Goal: Use online tool/utility: Utilize a website feature to perform a specific function

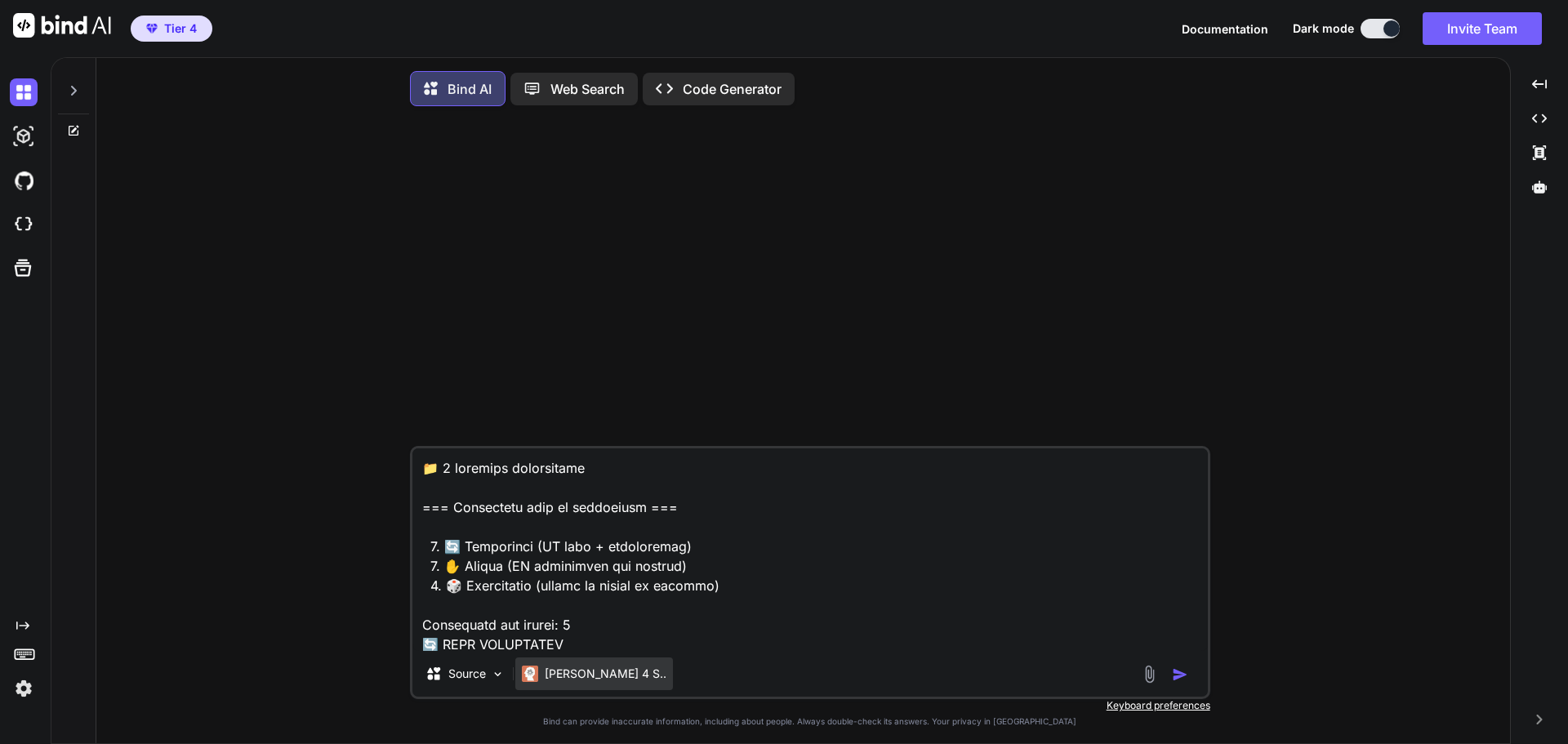
click at [610, 680] on p "[PERSON_NAME] 4 S.." at bounding box center [606, 674] width 122 height 16
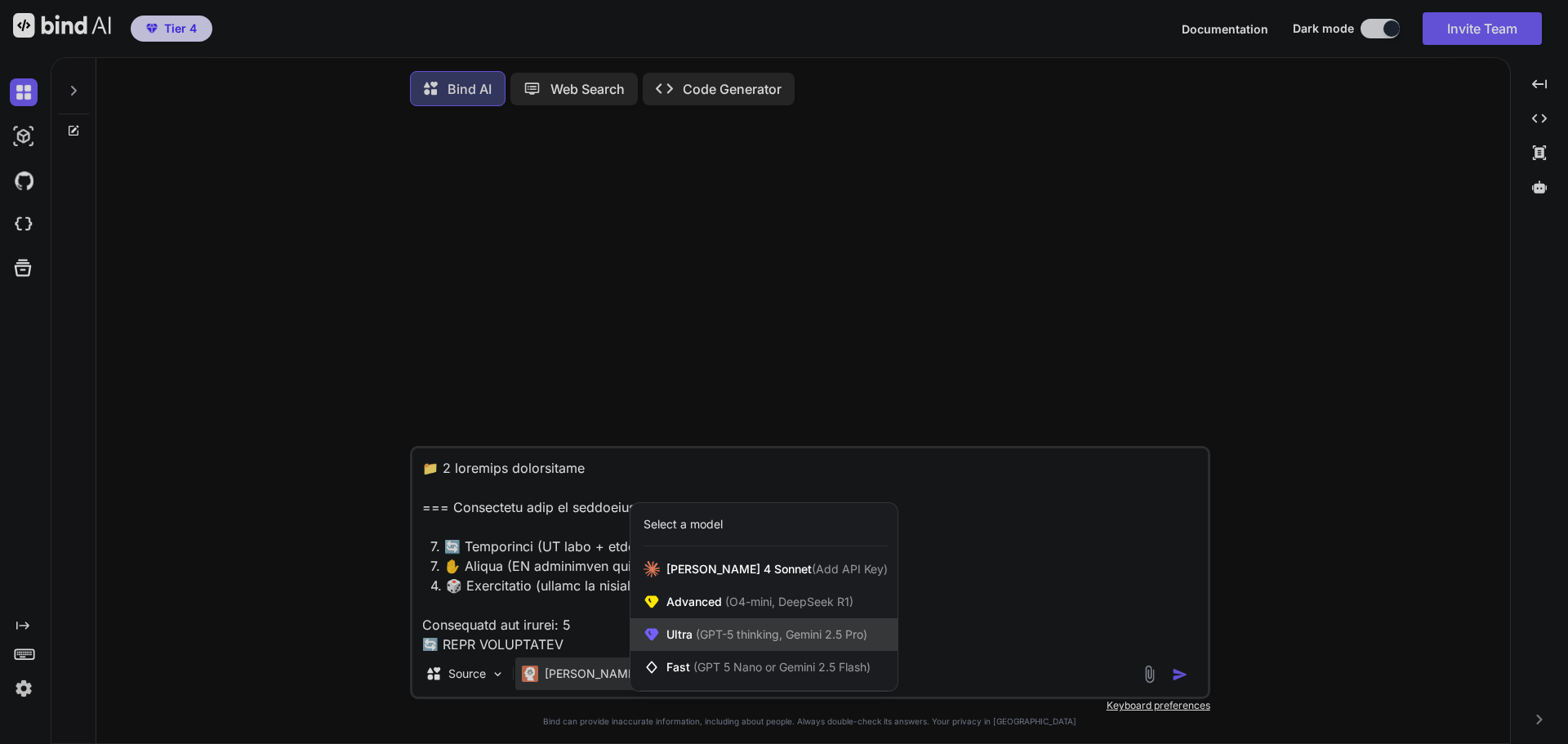
click at [805, 650] on div "Ultra (GPT-5 thinking, Gemini 2.5 Pro)" at bounding box center [764, 634] width 267 height 32
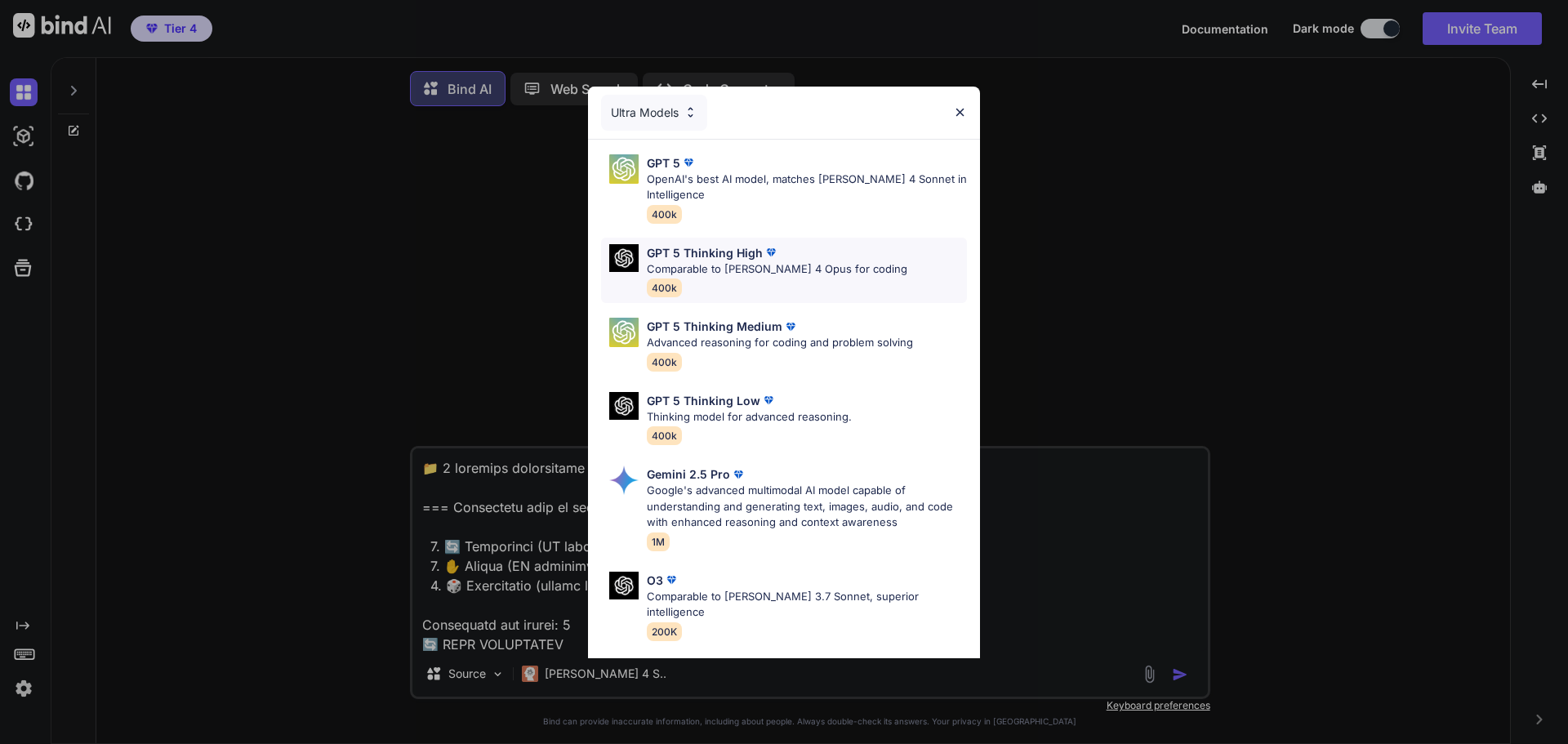
click at [858, 271] on div "GPT 5 Thinking High Comparable to Claude 4 Opus for coding 400k" at bounding box center [784, 270] width 366 height 66
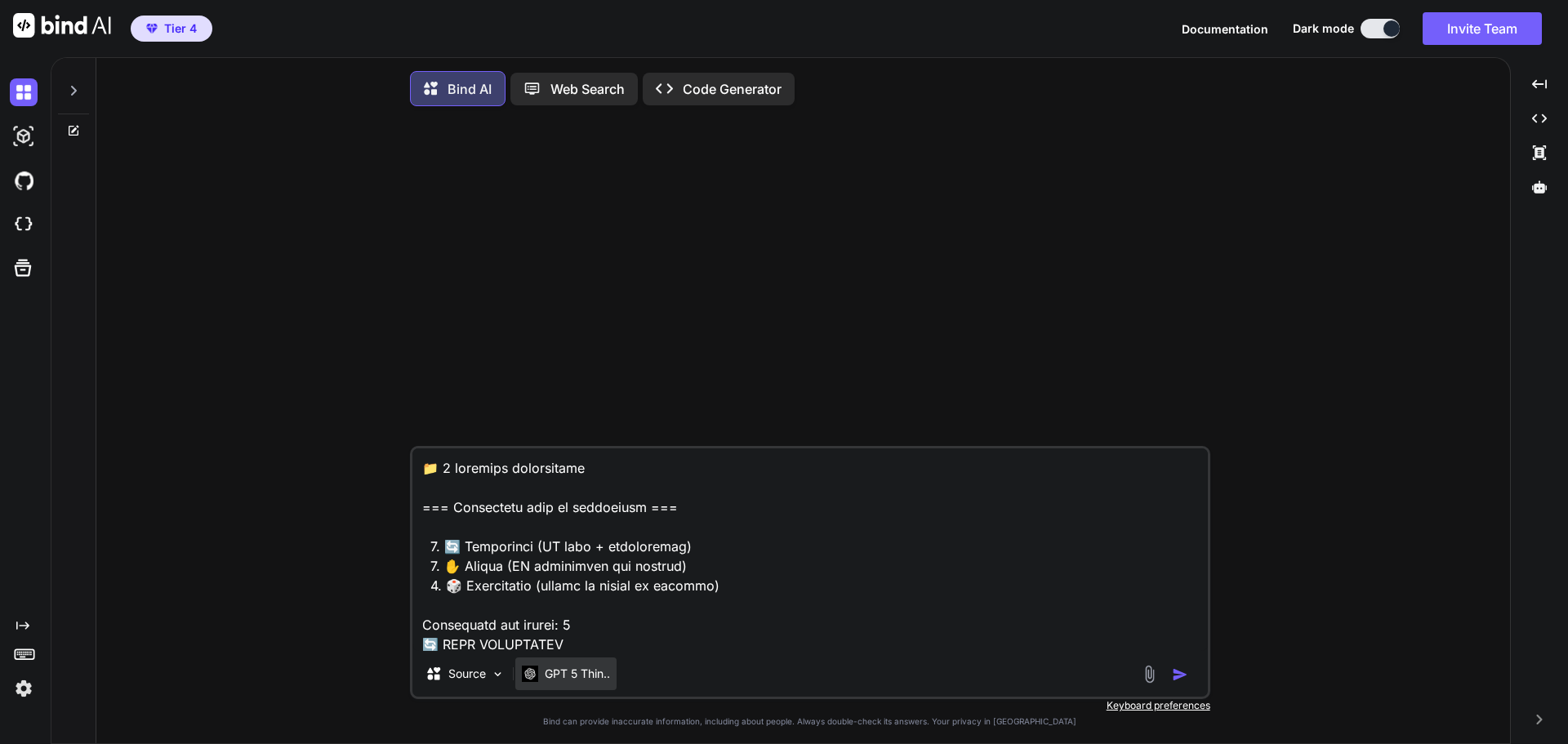
click at [609, 687] on div "GPT 5 Thin.." at bounding box center [566, 674] width 101 height 32
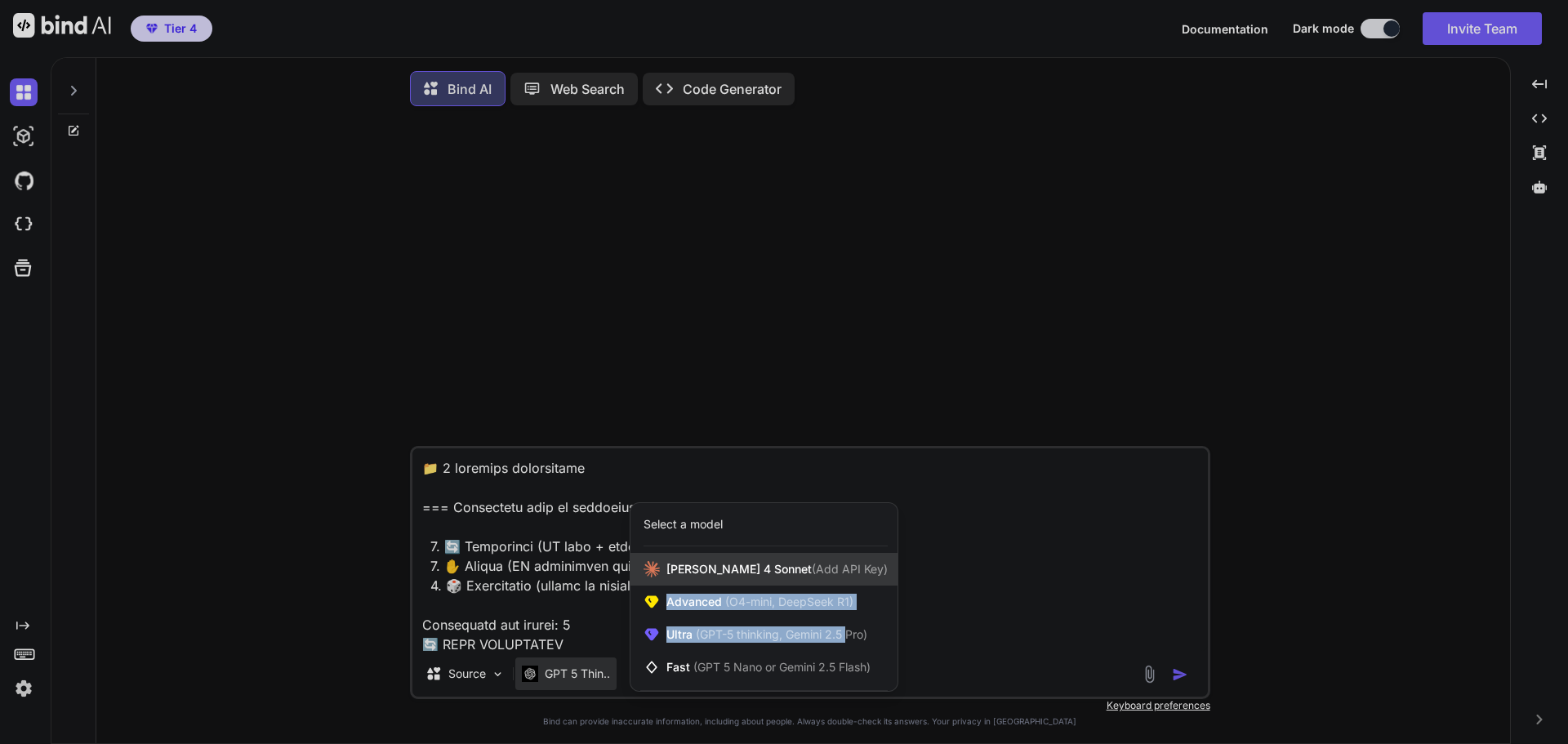
drag, startPoint x: 847, startPoint y: 631, endPoint x: 835, endPoint y: 575, distance: 57.3
click at [835, 575] on div "Claude 4 Sonnet (Add API Key) Advanced (O4-mini, DeepSeek R1) Ultra (GPT-5 thin…" at bounding box center [764, 617] width 267 height 131
click at [835, 575] on span "(Add API Key)" at bounding box center [850, 569] width 76 height 14
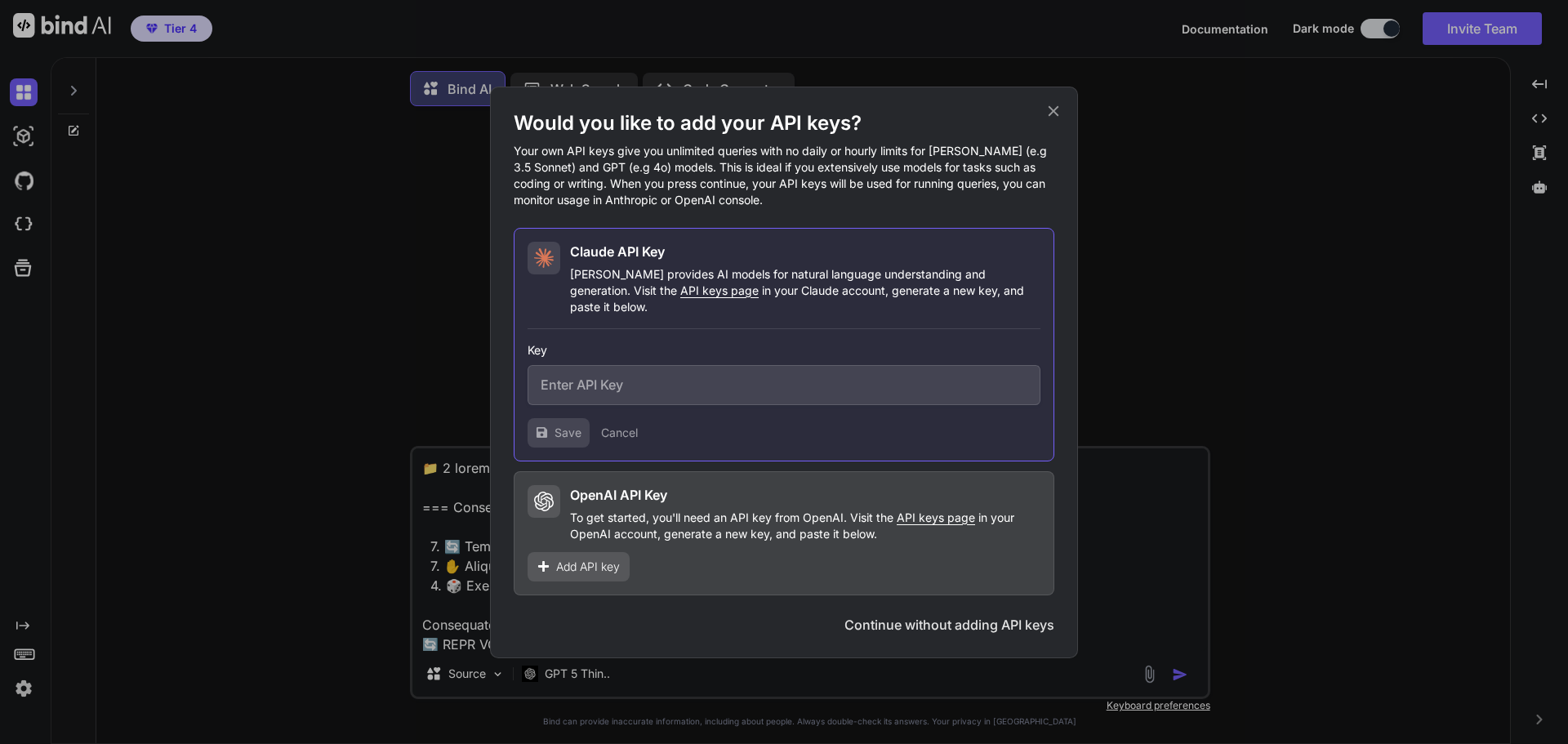
click at [1060, 115] on icon at bounding box center [1053, 111] width 18 height 18
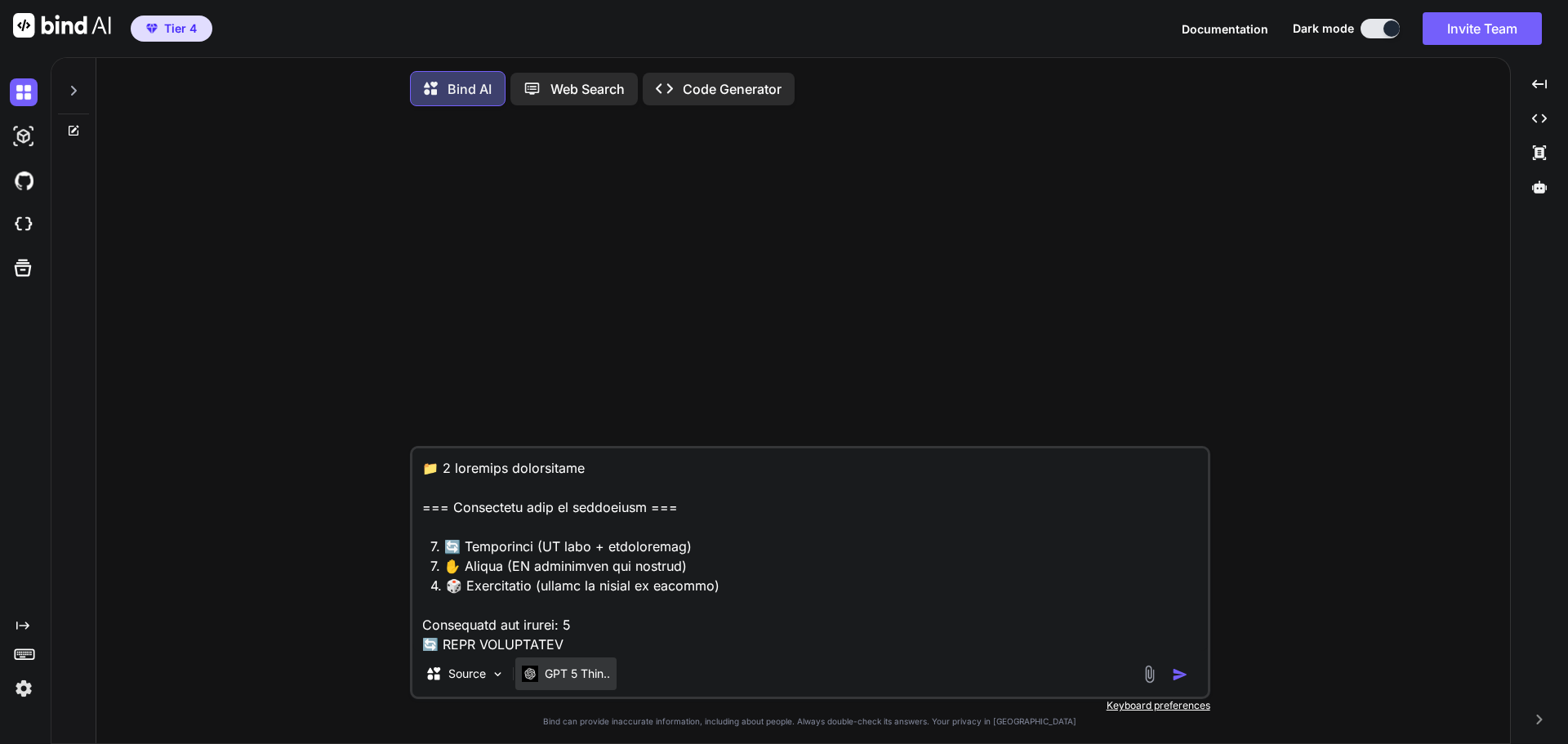
click at [603, 675] on p "GPT 5 Thin.." at bounding box center [577, 674] width 66 height 16
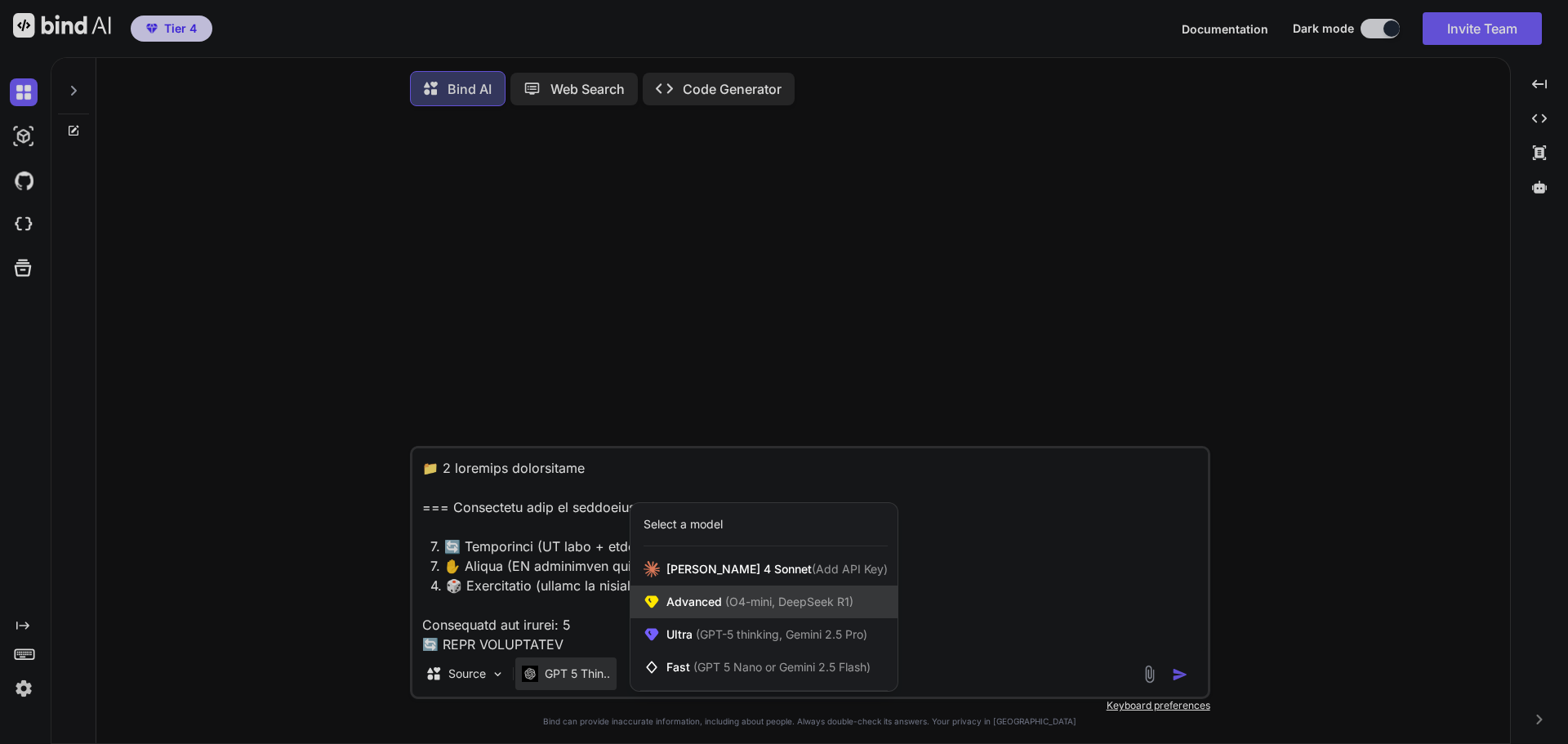
click at [794, 605] on span "(O4-mini, DeepSeek R1)" at bounding box center [788, 601] width 131 height 14
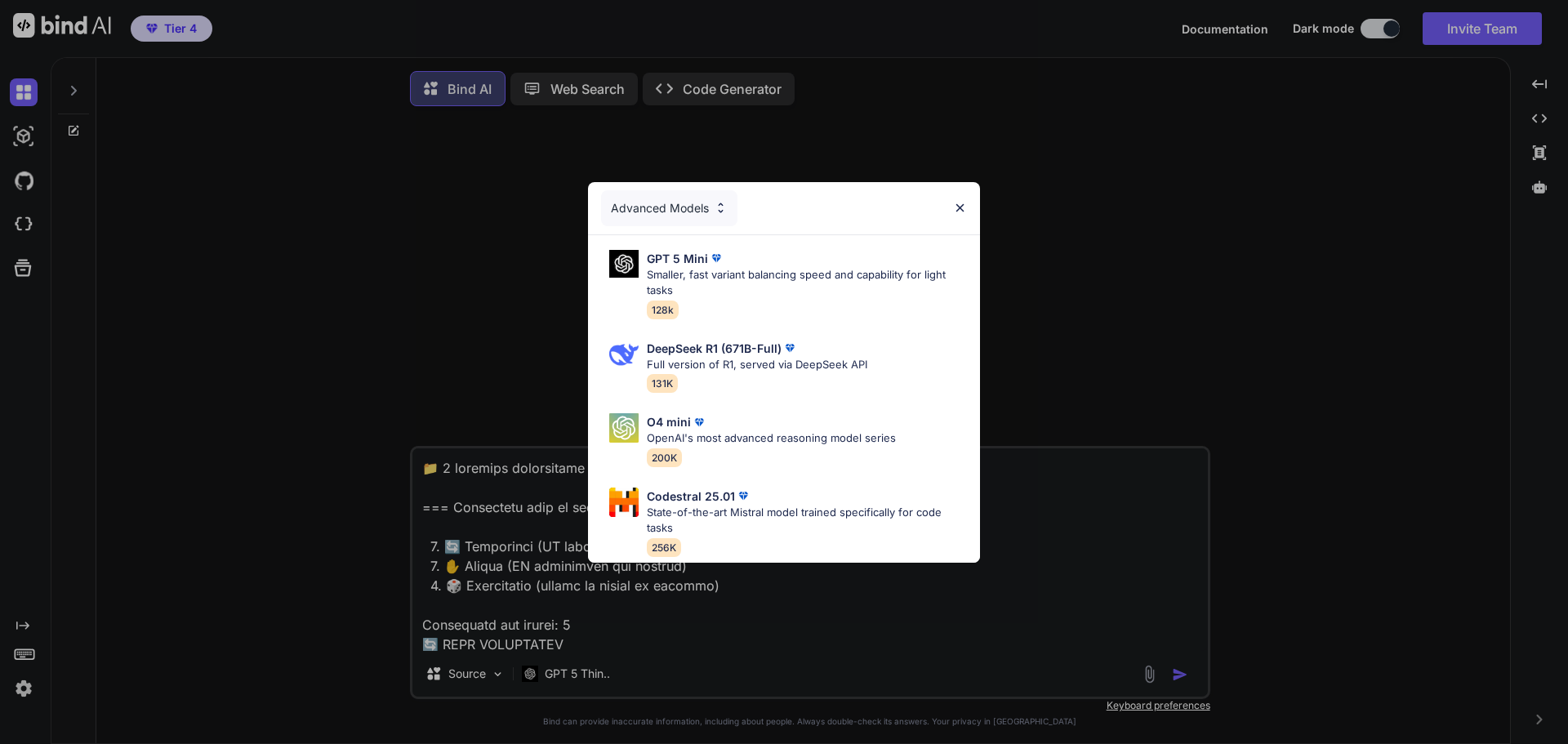
click at [967, 194] on div "Advanced Models" at bounding box center [783, 208] width 392 height 52
click at [964, 205] on img at bounding box center [959, 208] width 14 height 14
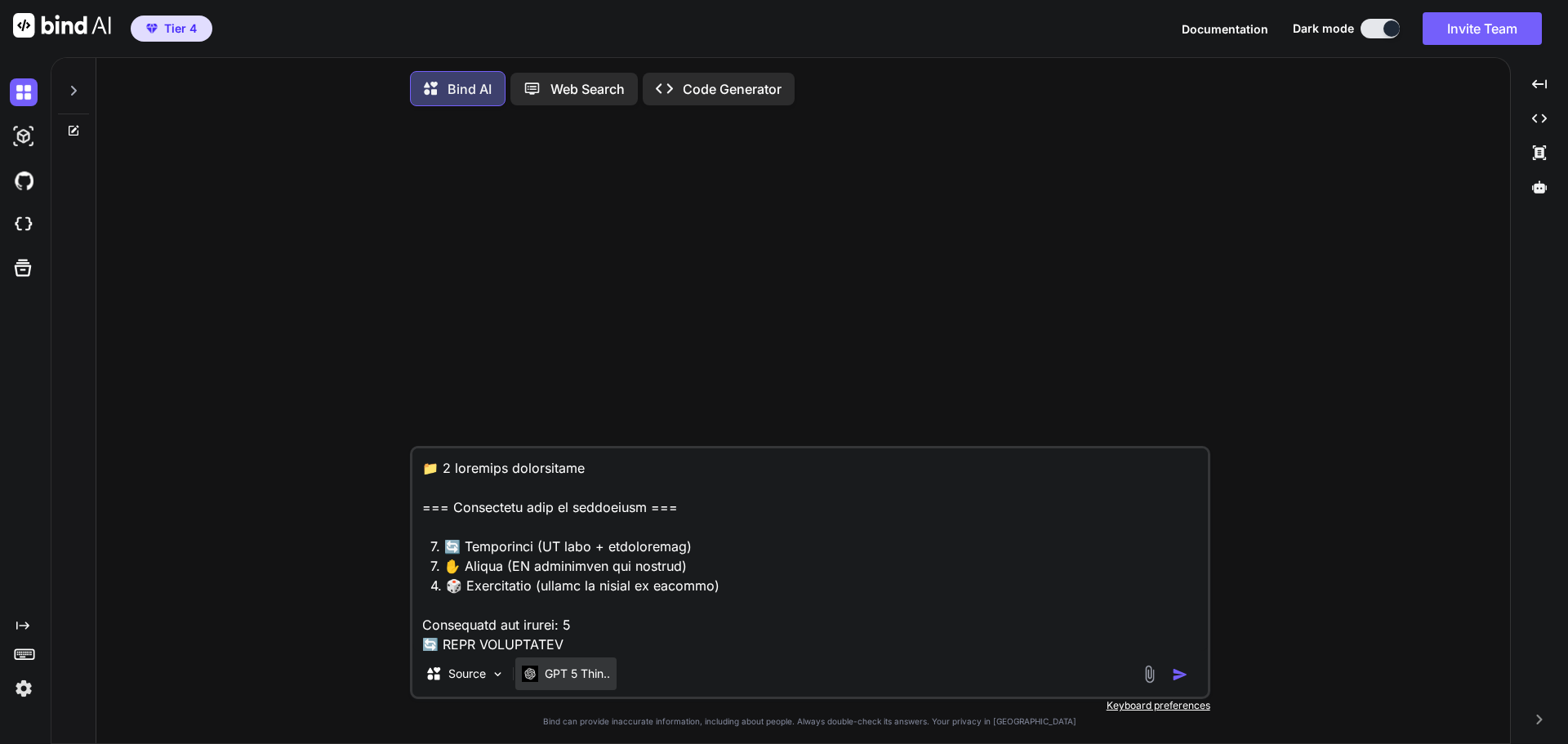
click at [566, 672] on p "GPT 5 Thin.." at bounding box center [577, 674] width 66 height 16
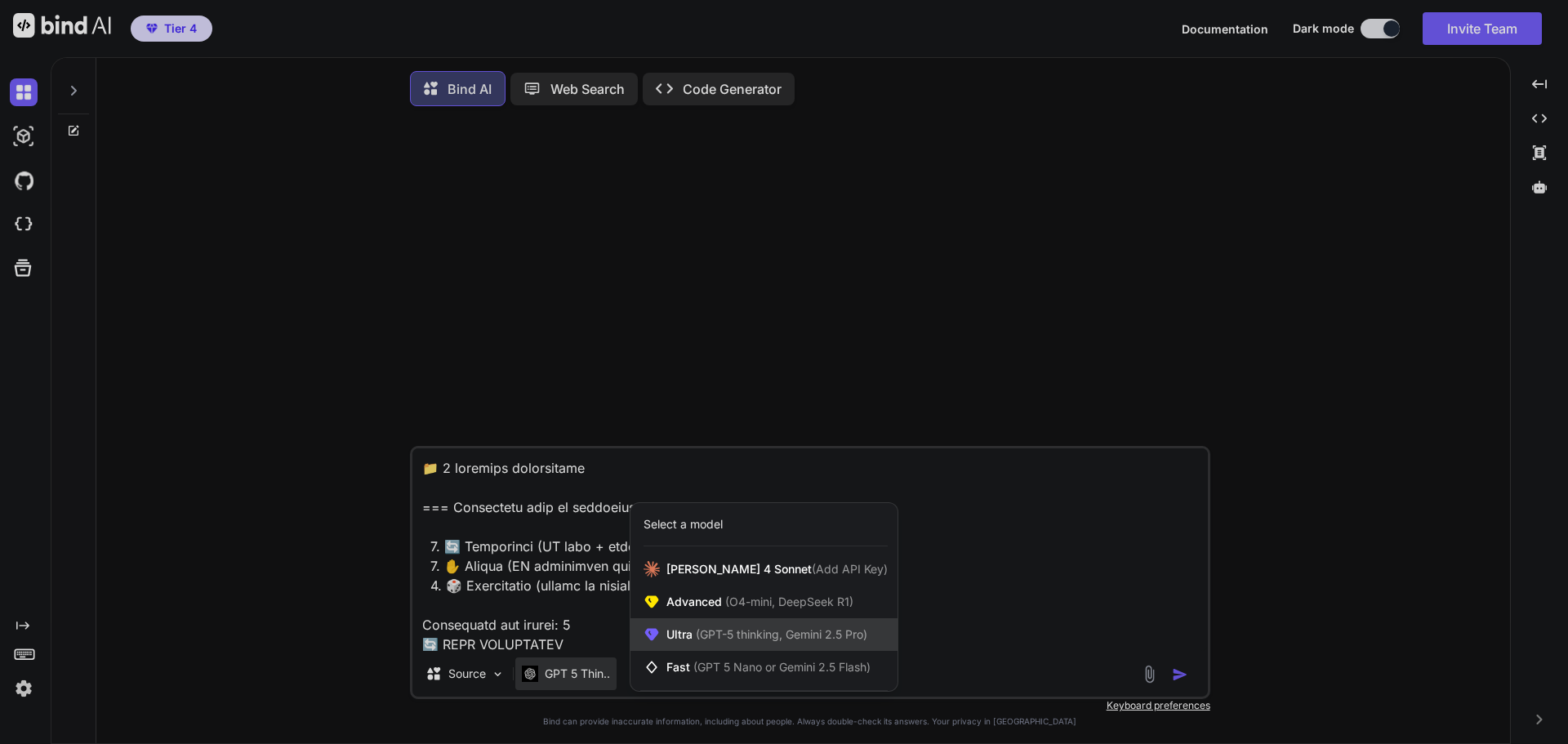
click at [797, 647] on div "Ultra (GPT-5 thinking, Gemini 2.5 Pro)" at bounding box center [764, 634] width 267 height 32
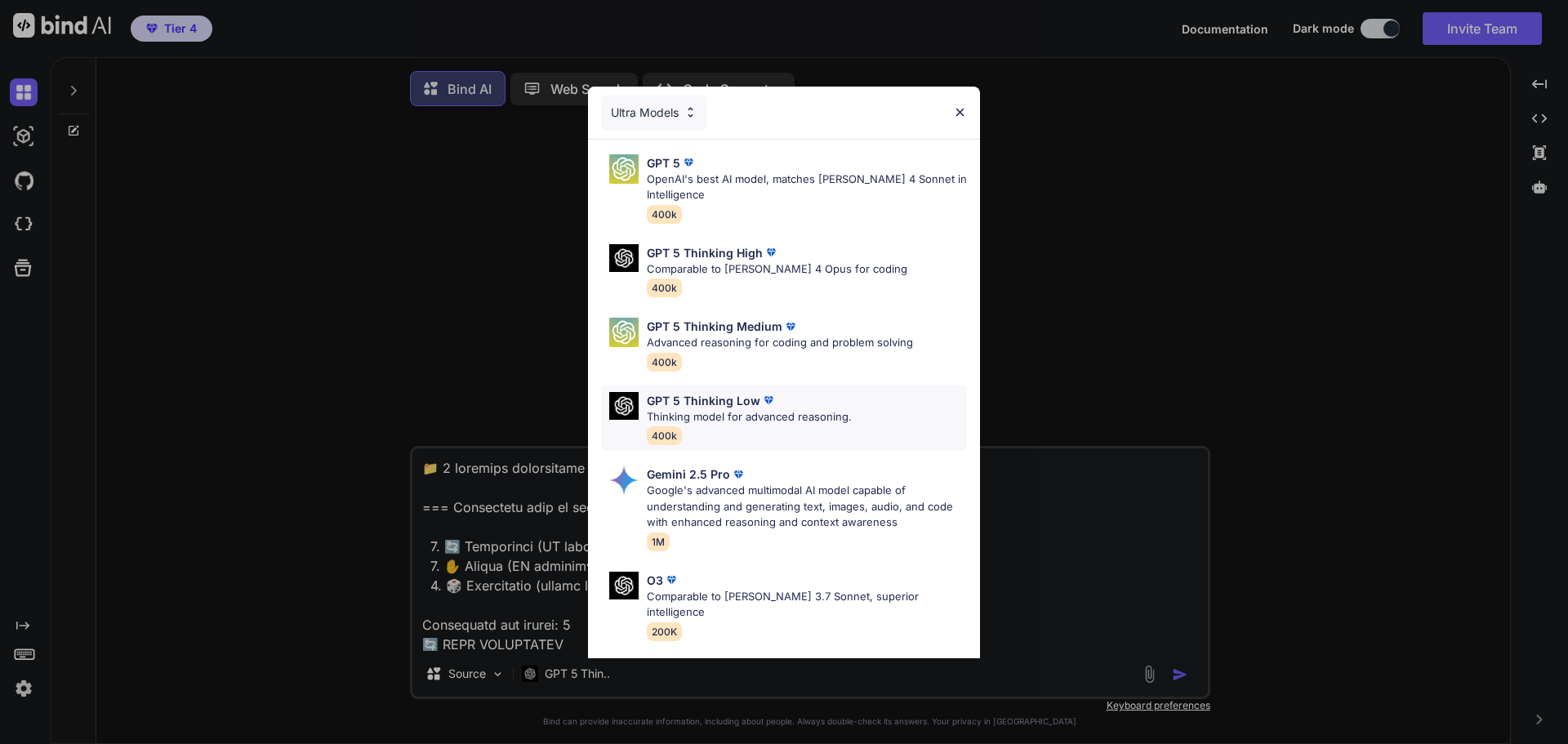
scroll to position [50, 0]
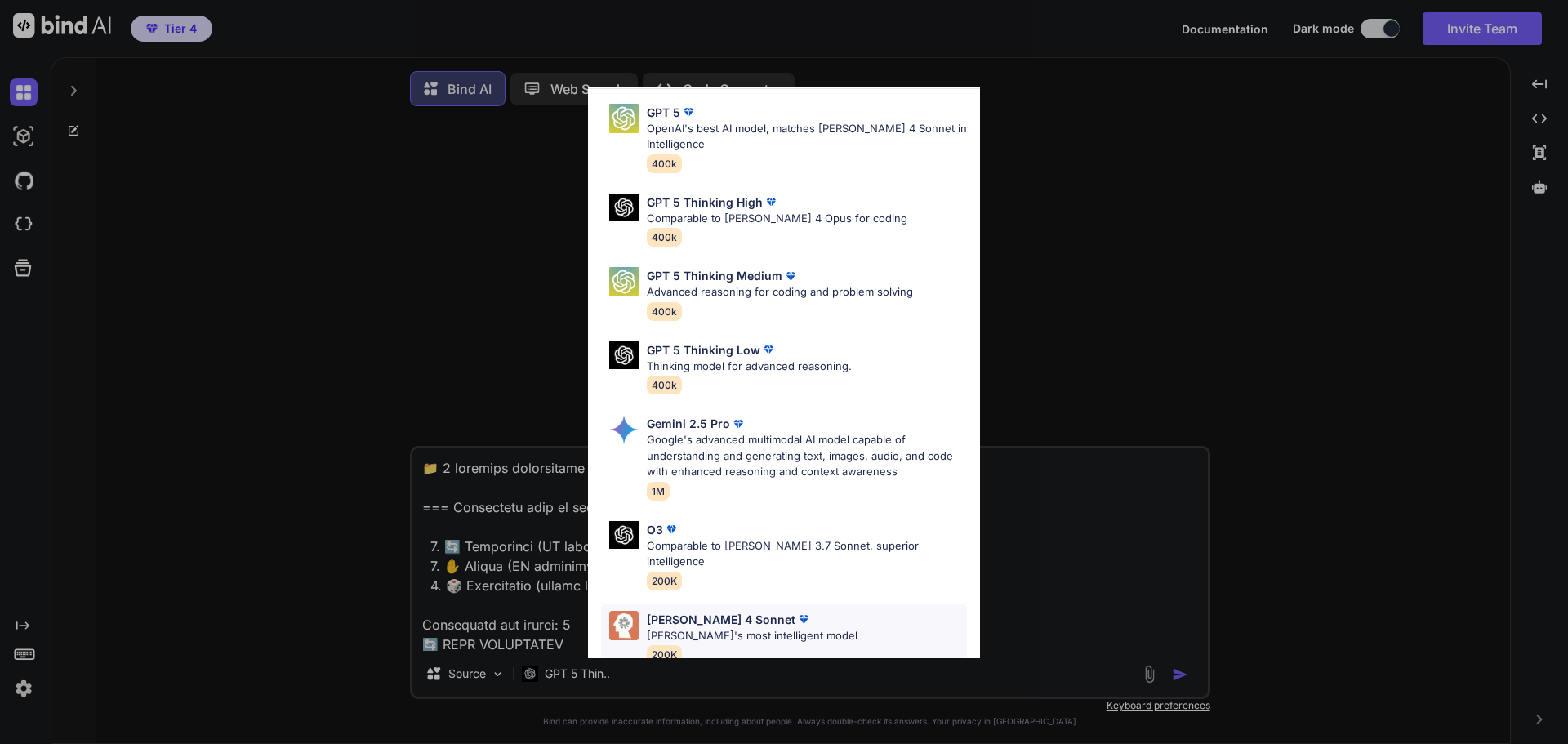
click at [793, 628] on p "Claude's most intelligent model" at bounding box center [752, 635] width 211 height 16
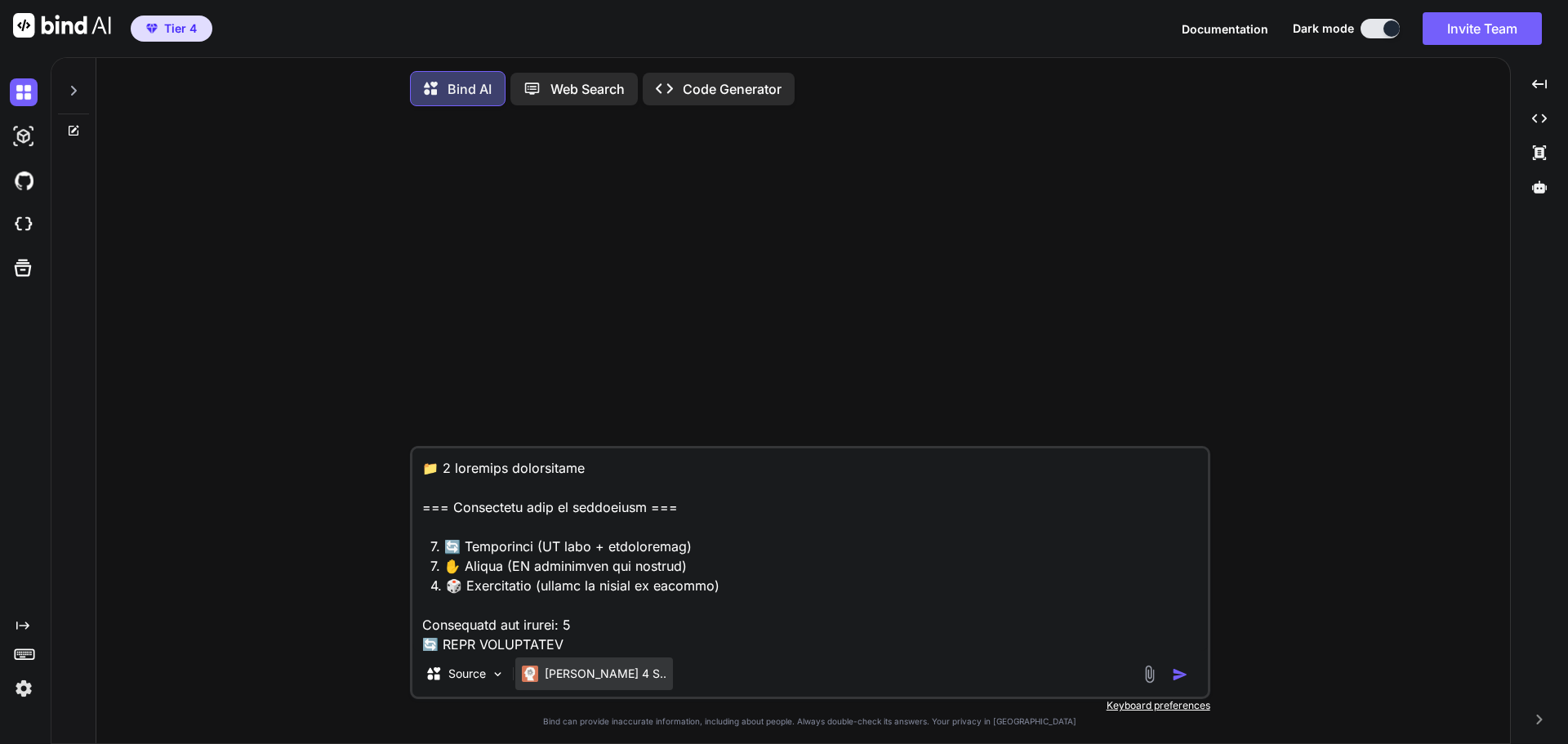
click at [560, 688] on div "[PERSON_NAME] 4 S.." at bounding box center [593, 674] width 157 height 32
type textarea "x"
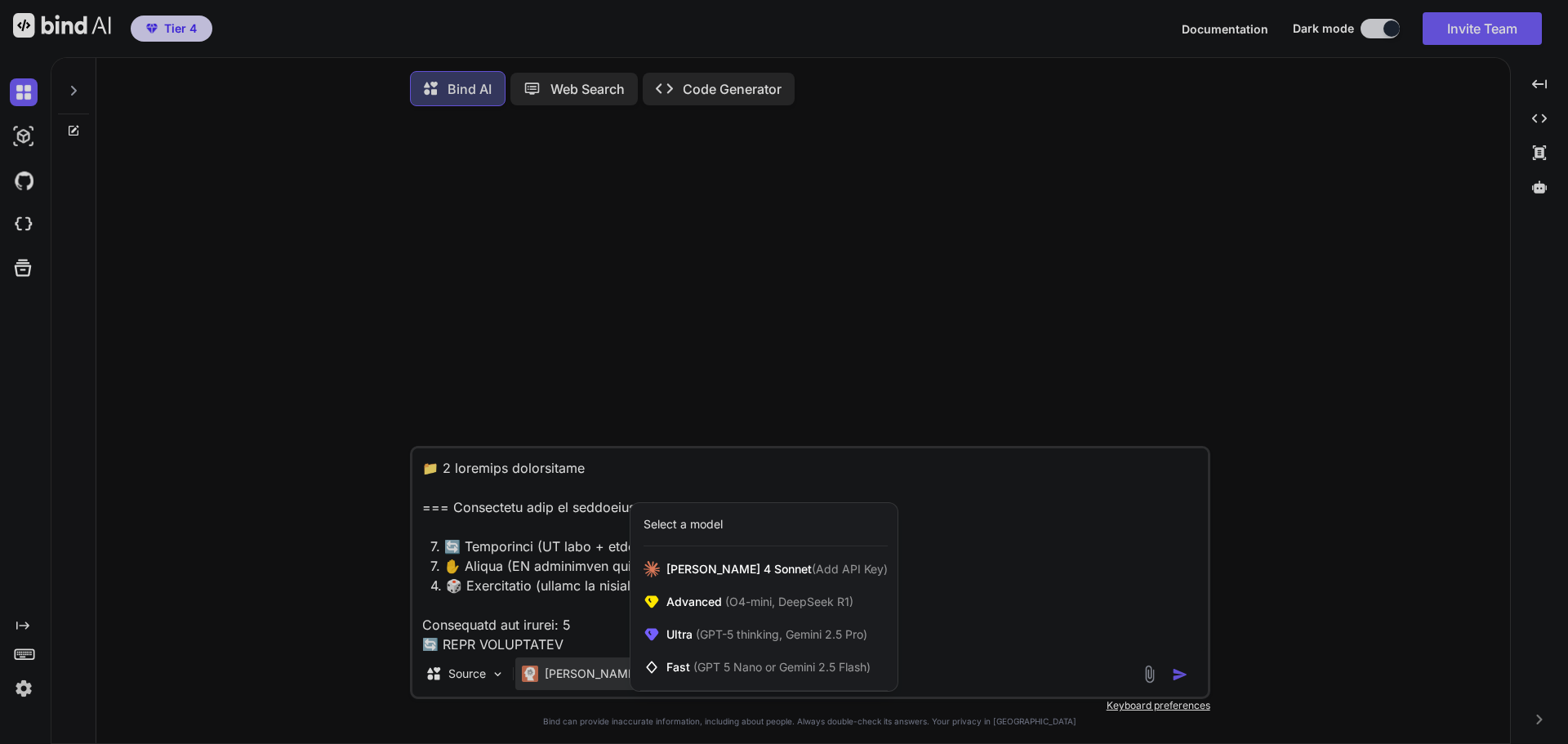
drag, startPoint x: 1531, startPoint y: 299, endPoint x: 1433, endPoint y: 54, distance: 263.9
click at [1524, 276] on div at bounding box center [784, 372] width 1568 height 744
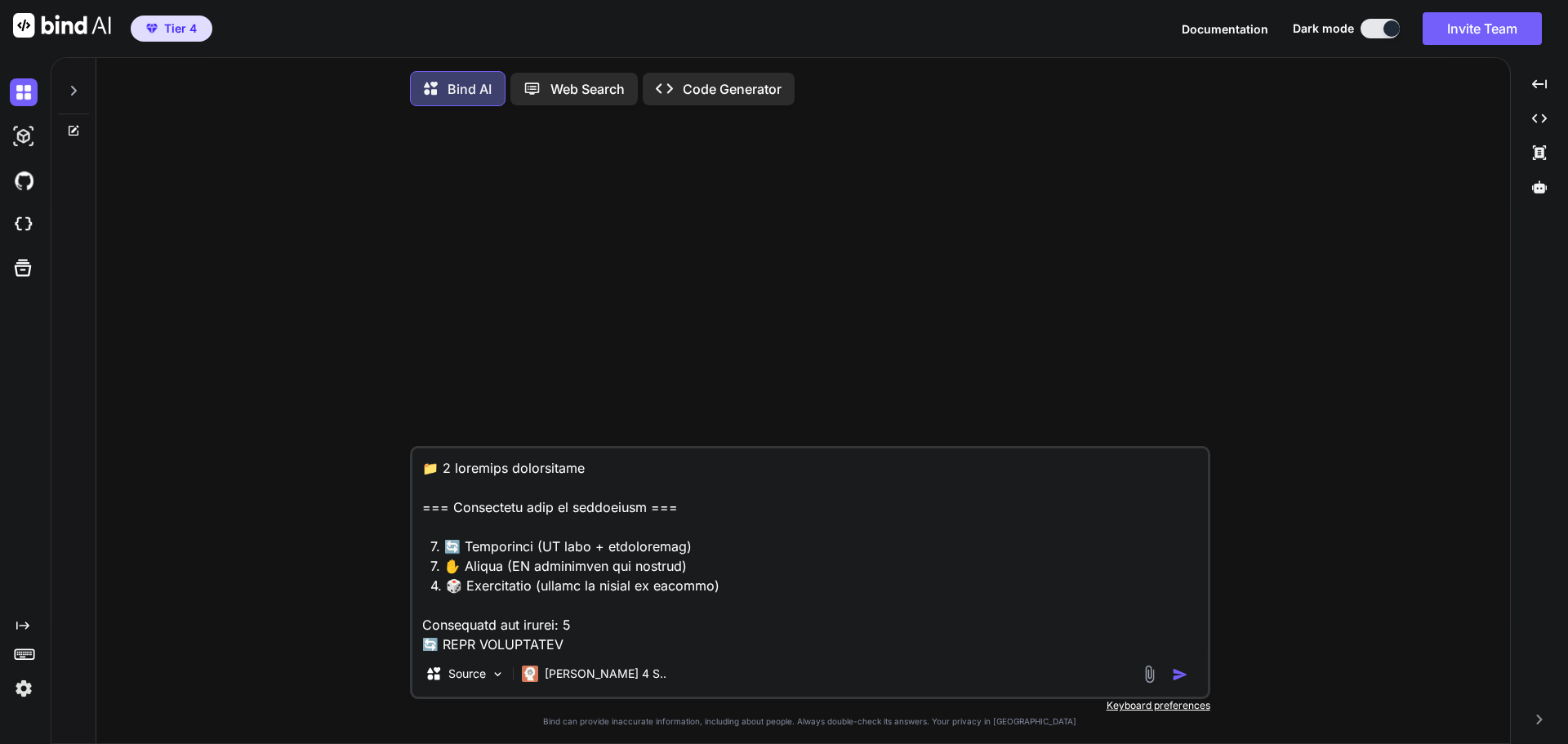
drag, startPoint x: 337, startPoint y: 528, endPoint x: 572, endPoint y: 621, distance: 252.7
click at [338, 529] on div "Source Claude 4 S.. Created with Bind Always check its answers. Privacy in Bind…" at bounding box center [810, 432] width 1400 height 628
click at [613, 682] on div "[PERSON_NAME] 4 S.." at bounding box center [593, 674] width 157 height 32
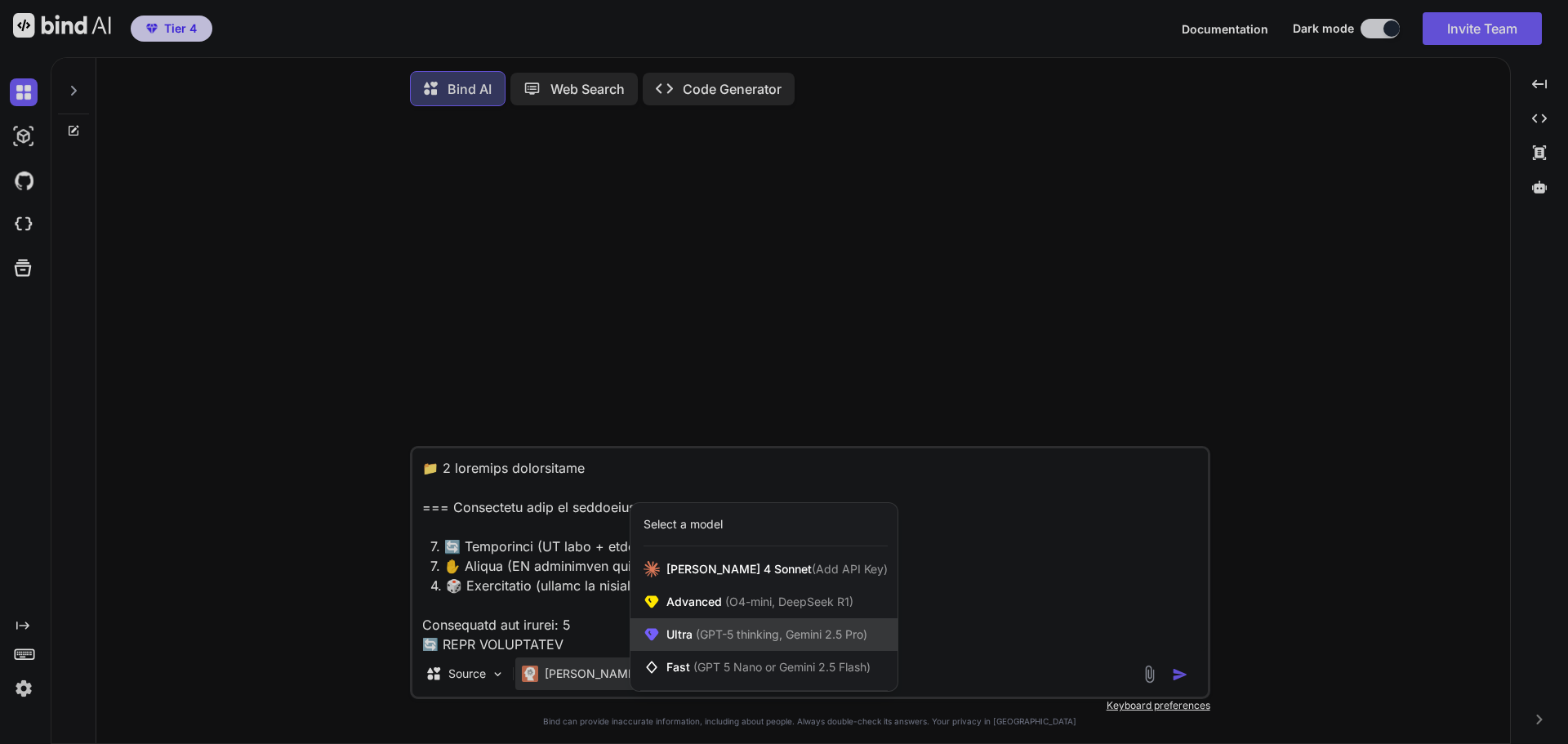
click at [689, 643] on span "Ultra (GPT-5 thinking, Gemini 2.5 Pro)" at bounding box center [766, 633] width 201 height 16
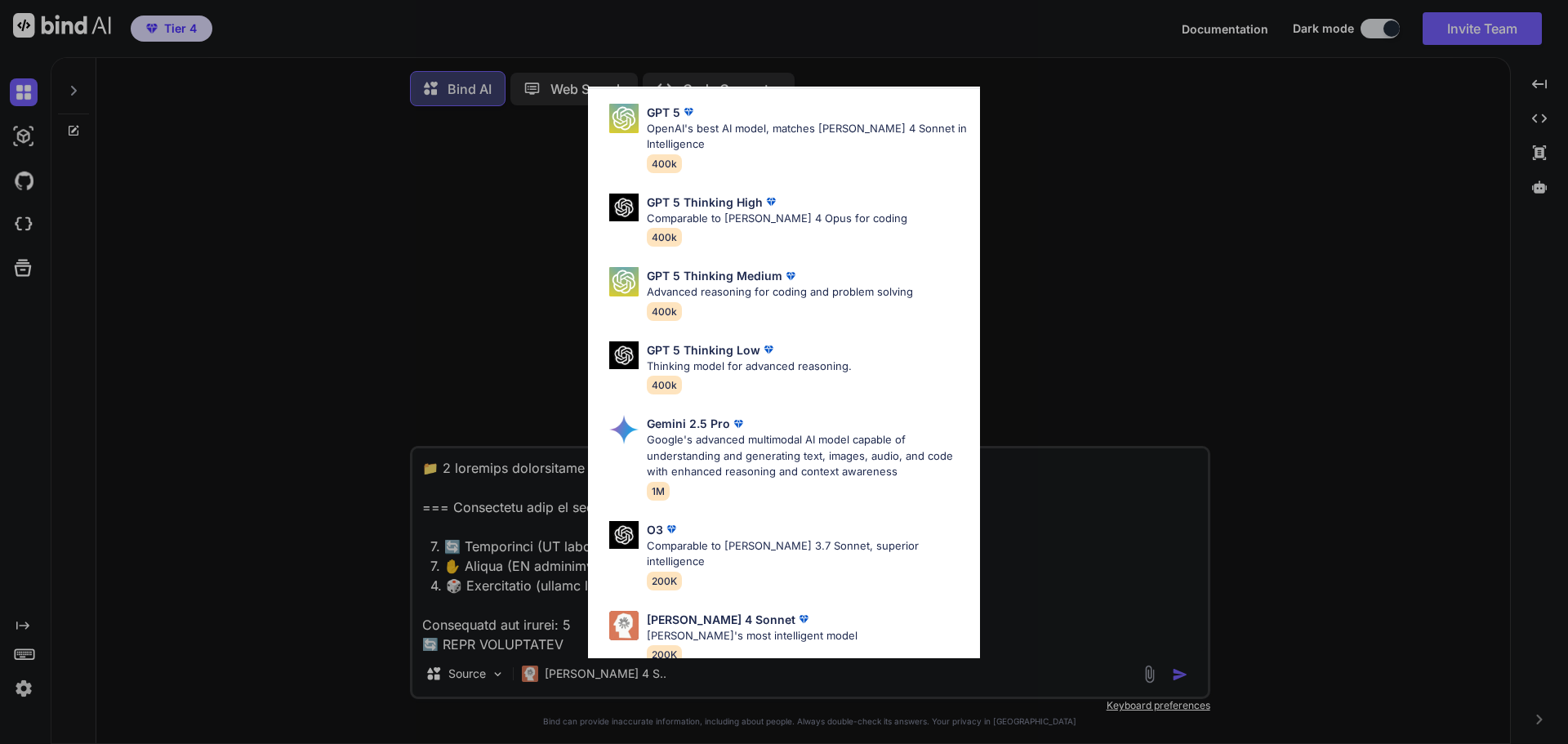
click at [1130, 97] on div "Ultra Models GPT 5 OpenAI's best AI model, matches Claude 4 Sonnet in Intellige…" at bounding box center [784, 372] width 1568 height 744
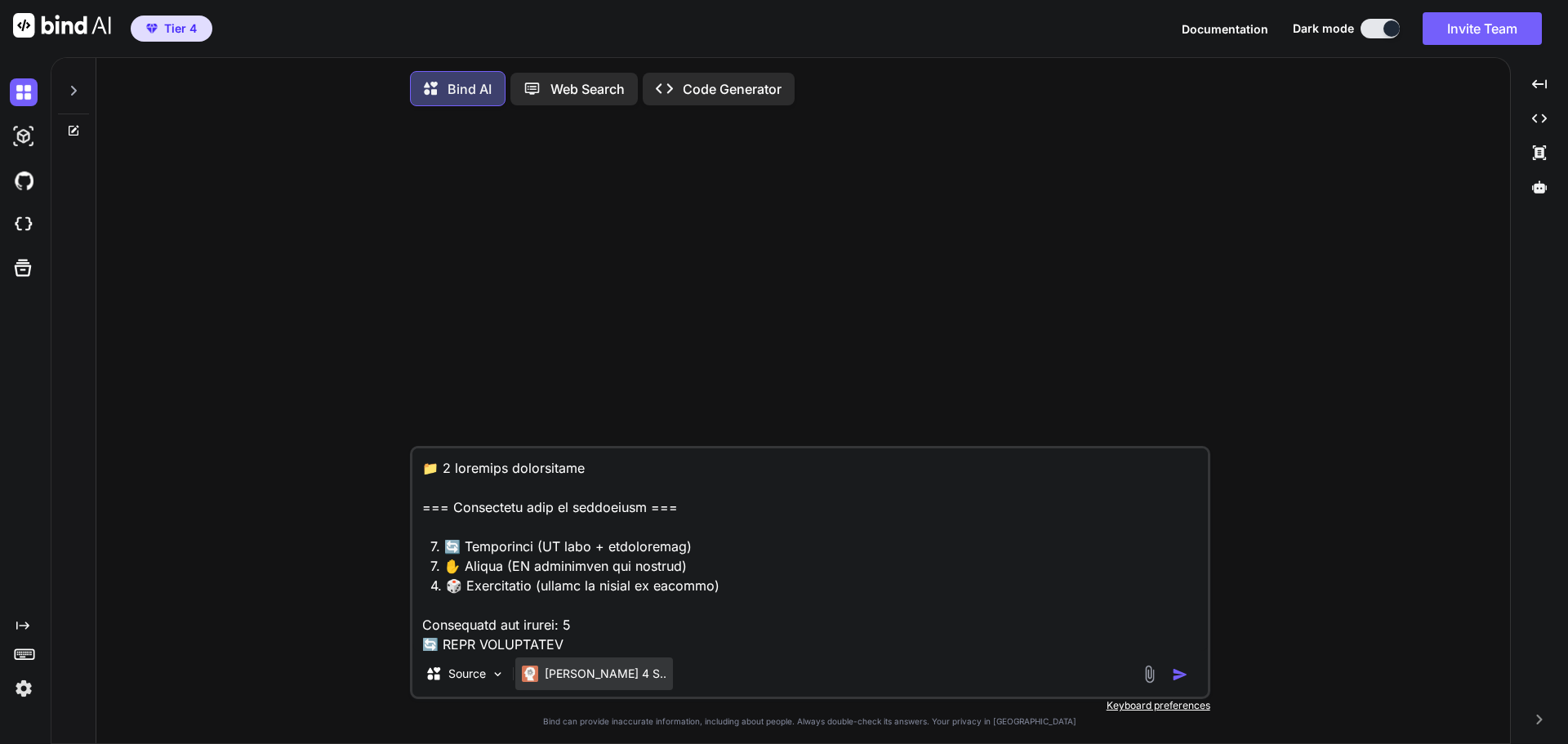
click at [584, 682] on p "[PERSON_NAME] 4 S.." at bounding box center [606, 674] width 122 height 16
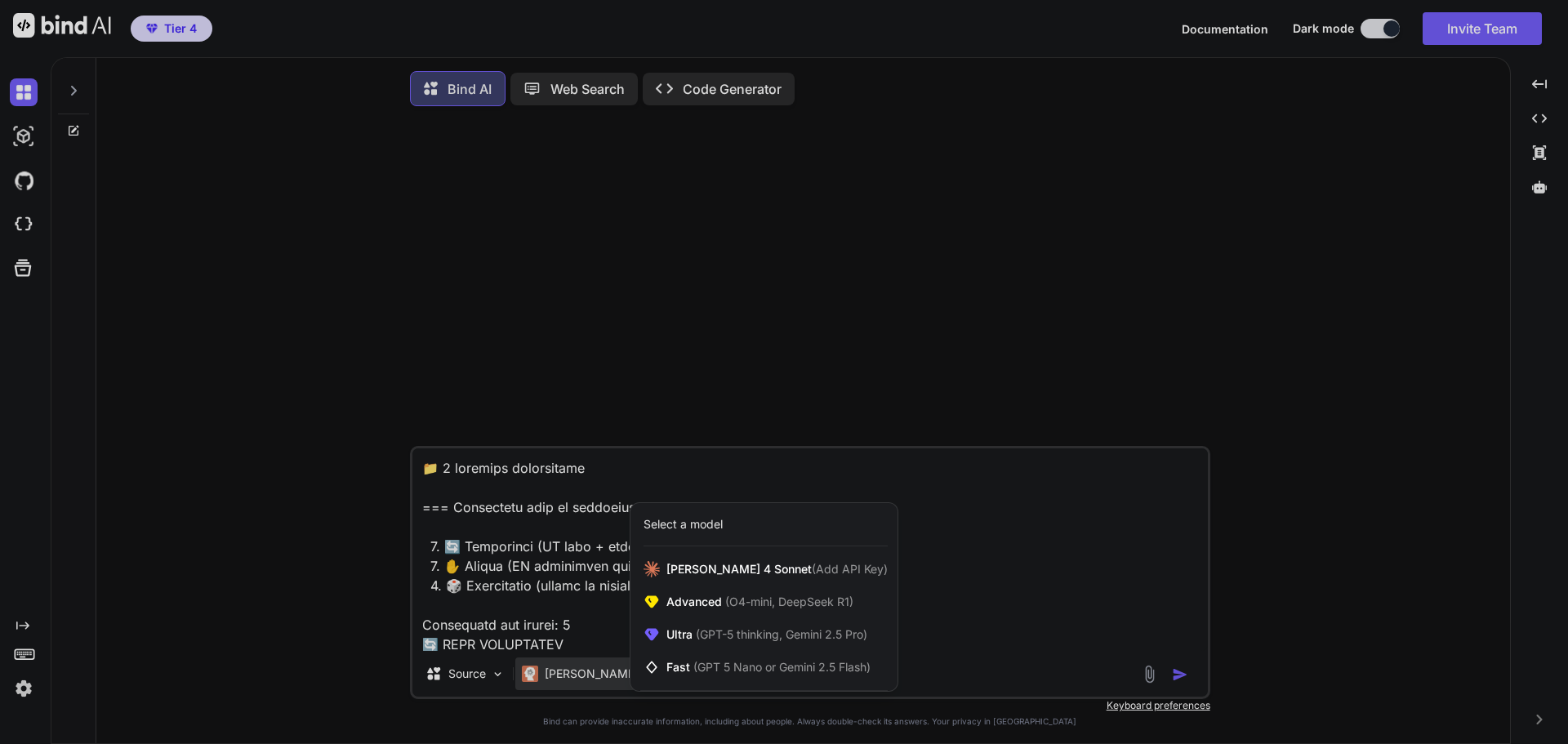
click at [954, 571] on div at bounding box center [784, 372] width 1568 height 744
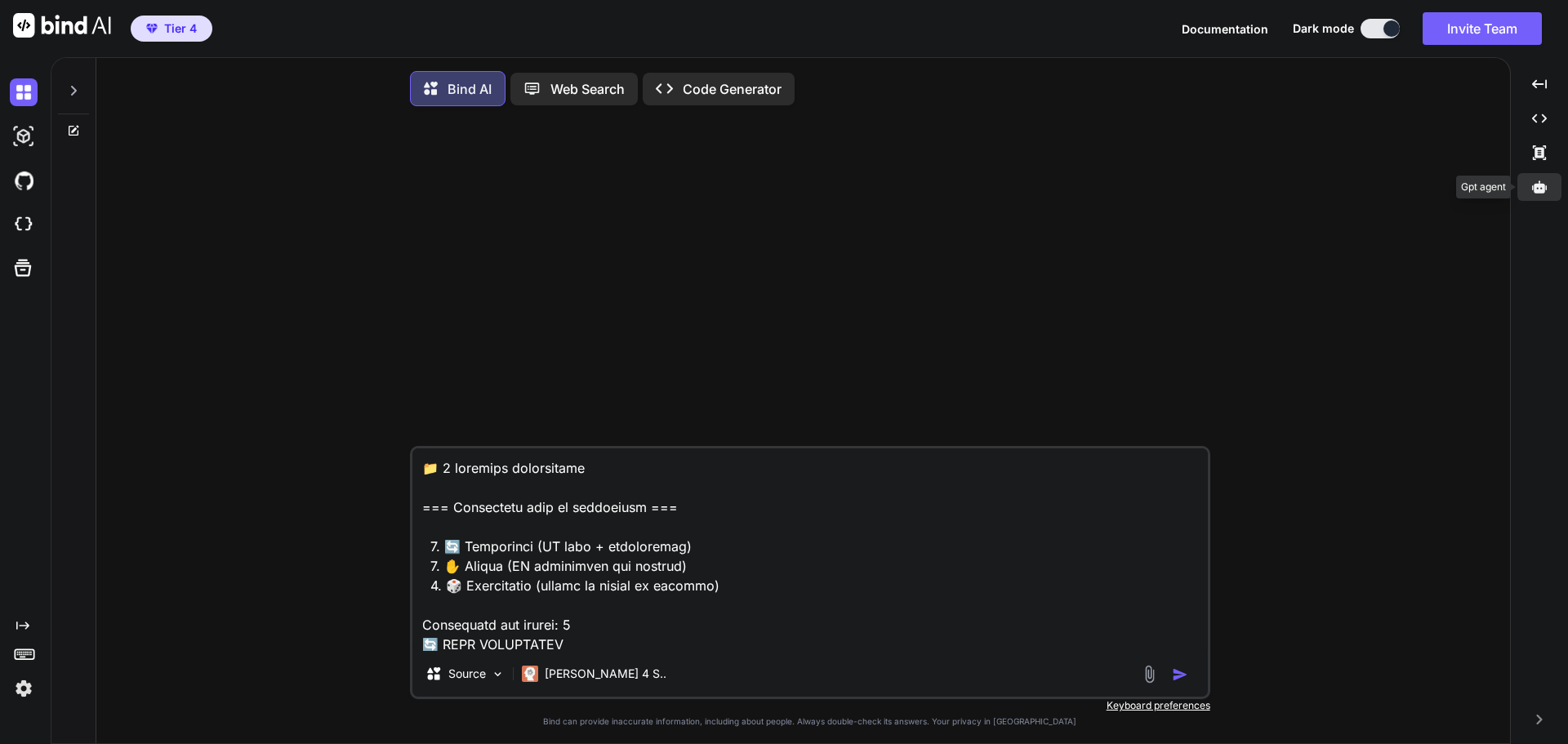
click at [1547, 189] on icon at bounding box center [1538, 186] width 14 height 12
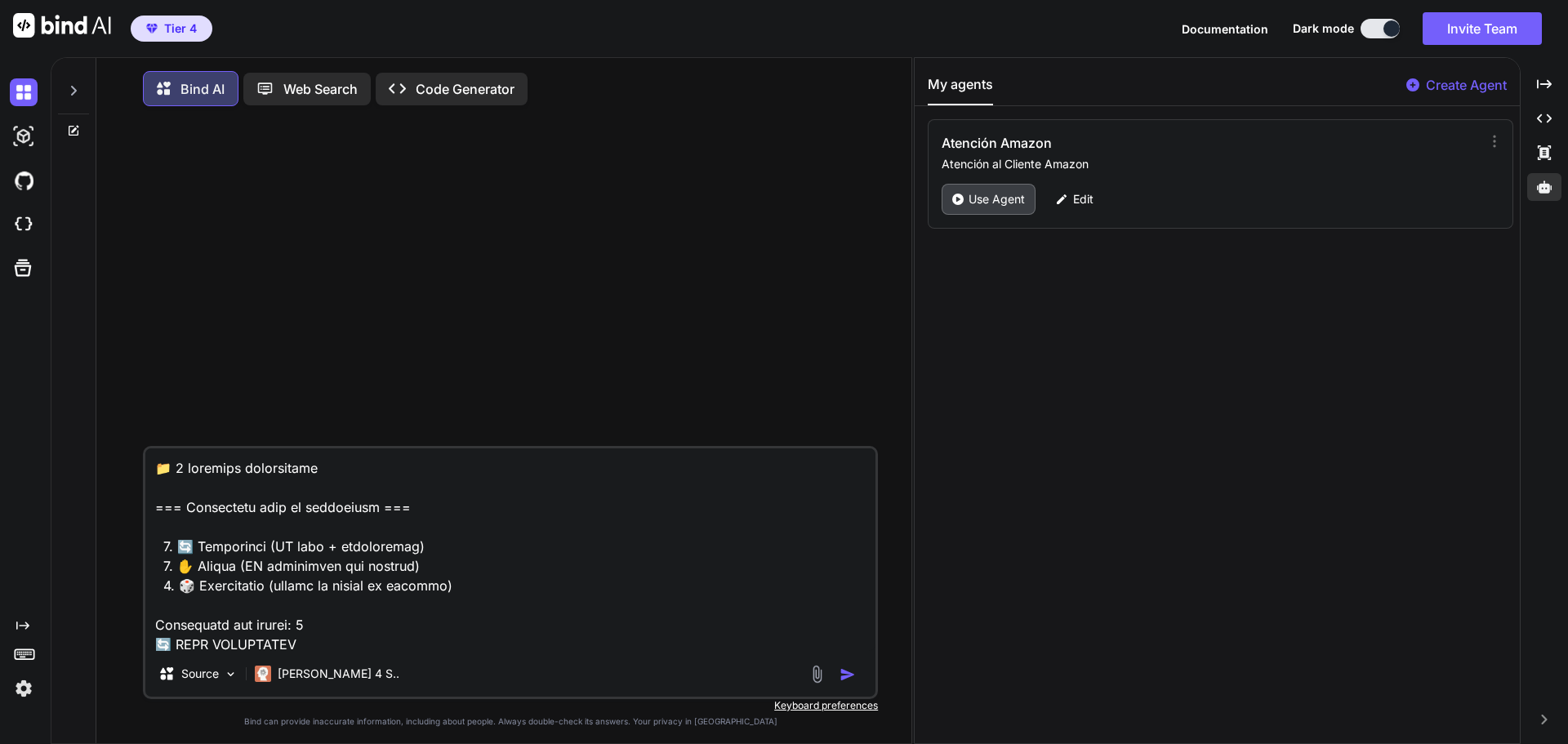
click at [986, 205] on p "Use Agent" at bounding box center [996, 199] width 56 height 16
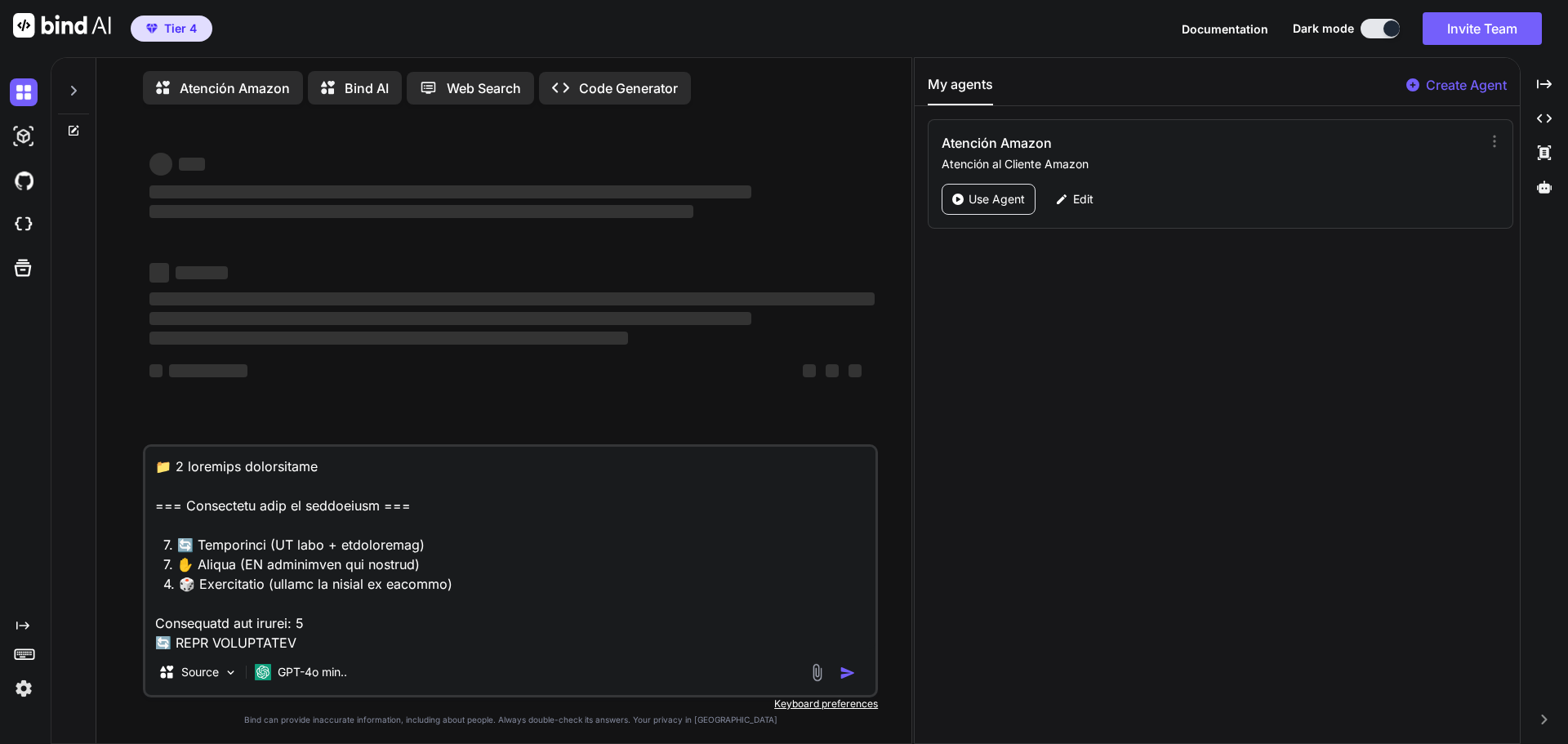
click at [632, 249] on div "‌ ‌ ‌ ‌ ‌ ‌ ‌ ‌ ‌ ‌ ‌ ‌ ‌ ‌" at bounding box center [512, 275] width 725 height 263
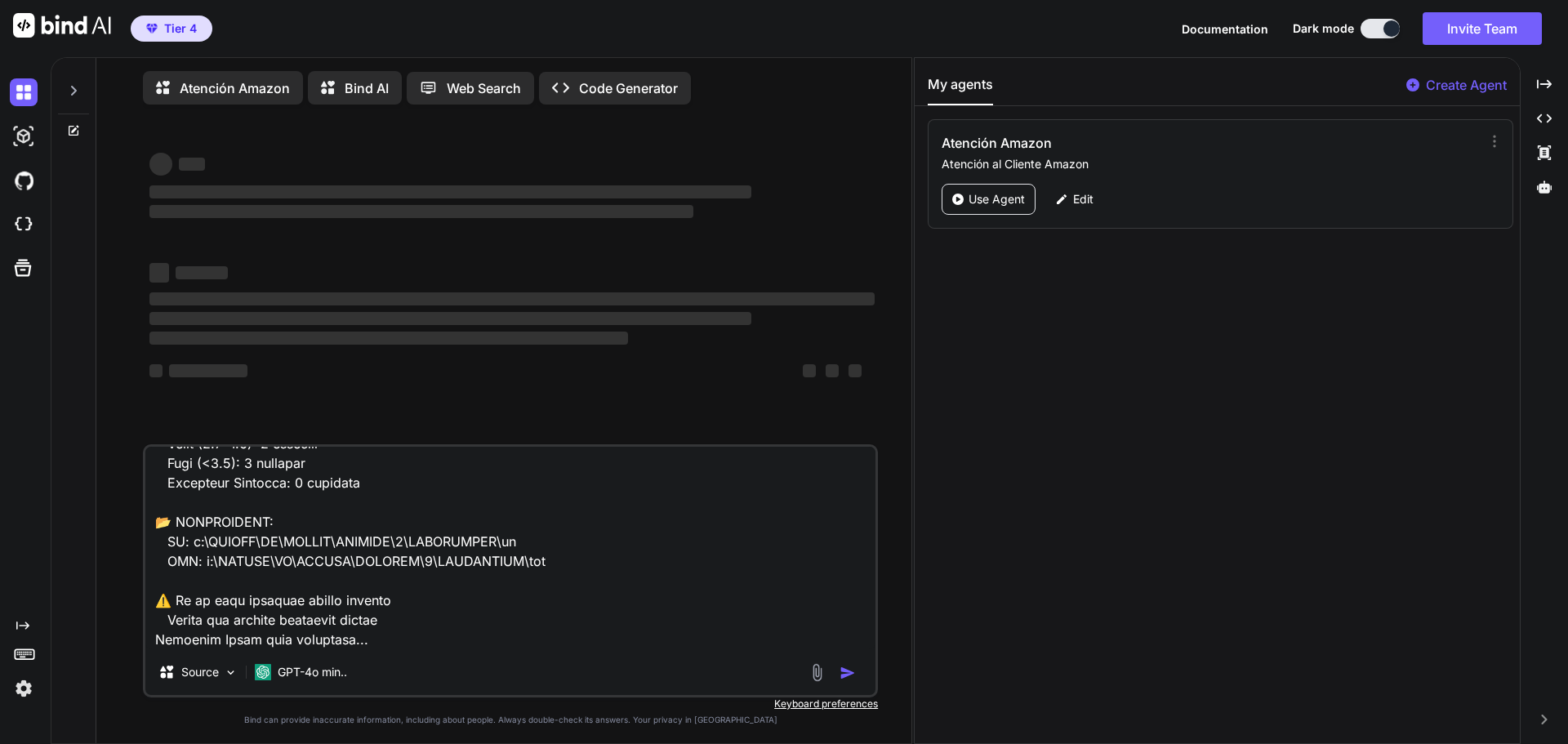
scroll to position [1058, 0]
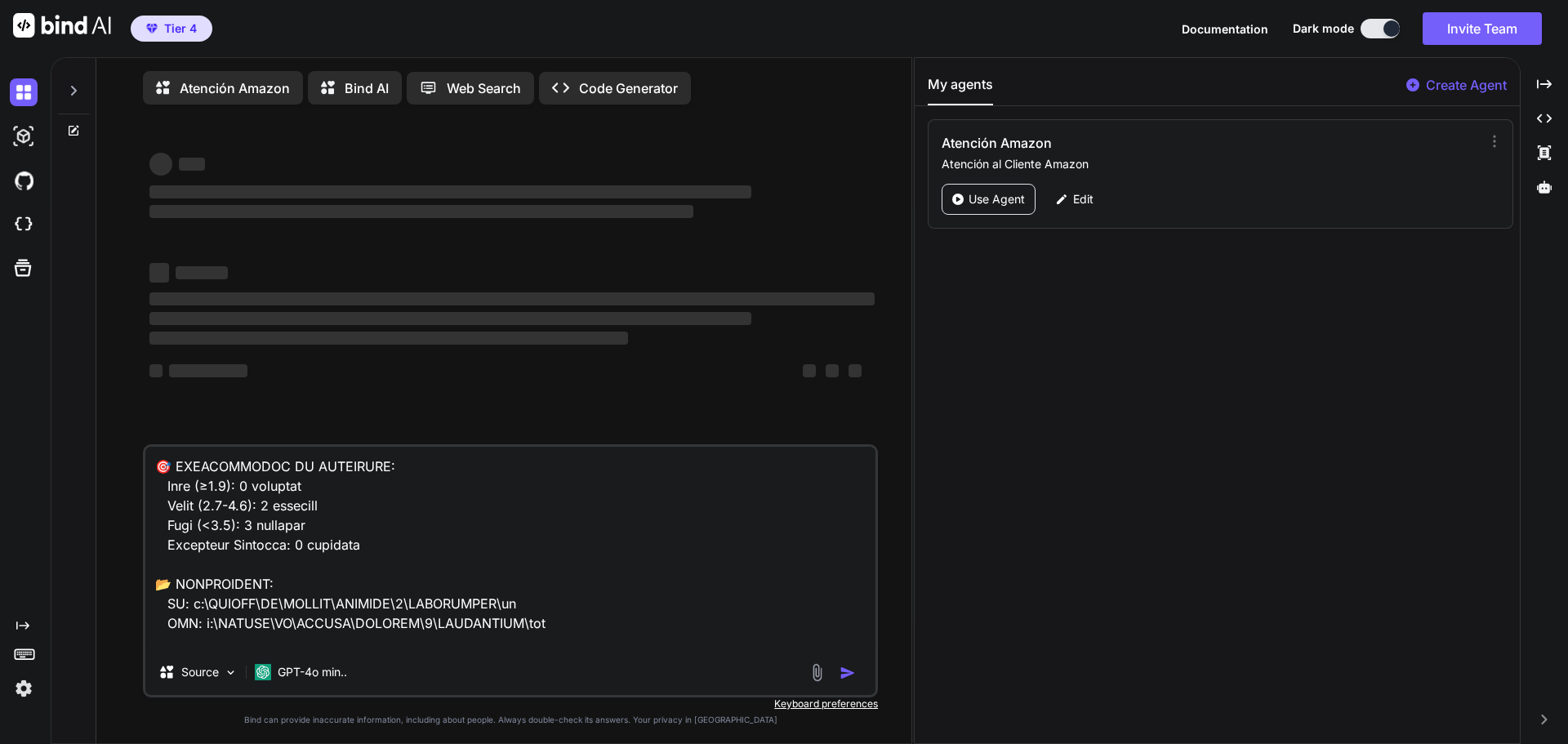
click at [1217, 420] on div "My agents Create Agent Atención Amazon Atención al Cliente Amazon Use Agent Edit" at bounding box center [1216, 400] width 605 height 685
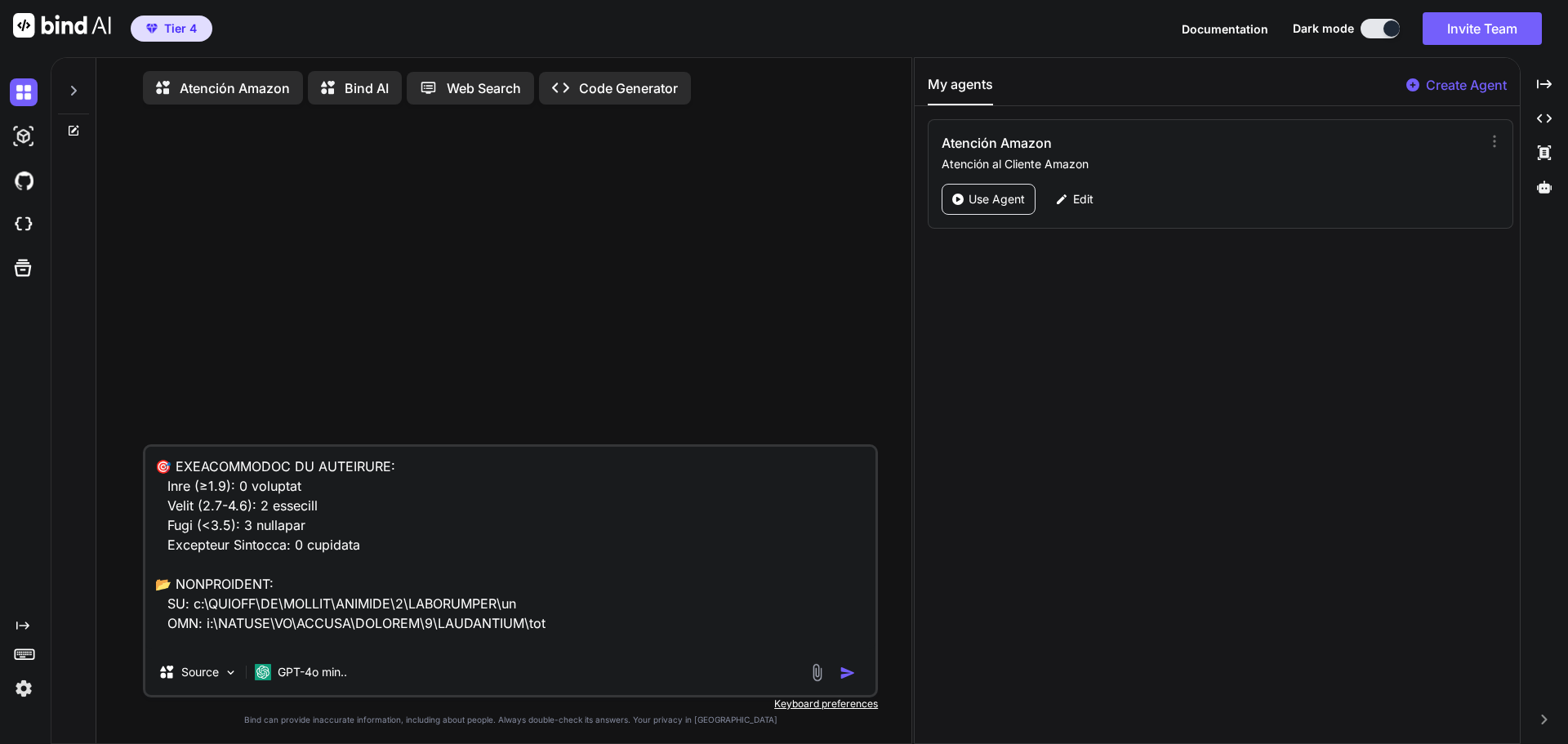
click at [251, 82] on p "Atención Amazon" at bounding box center [235, 88] width 111 height 20
click at [1543, 81] on icon "Created with Pixso." at bounding box center [1543, 84] width 14 height 14
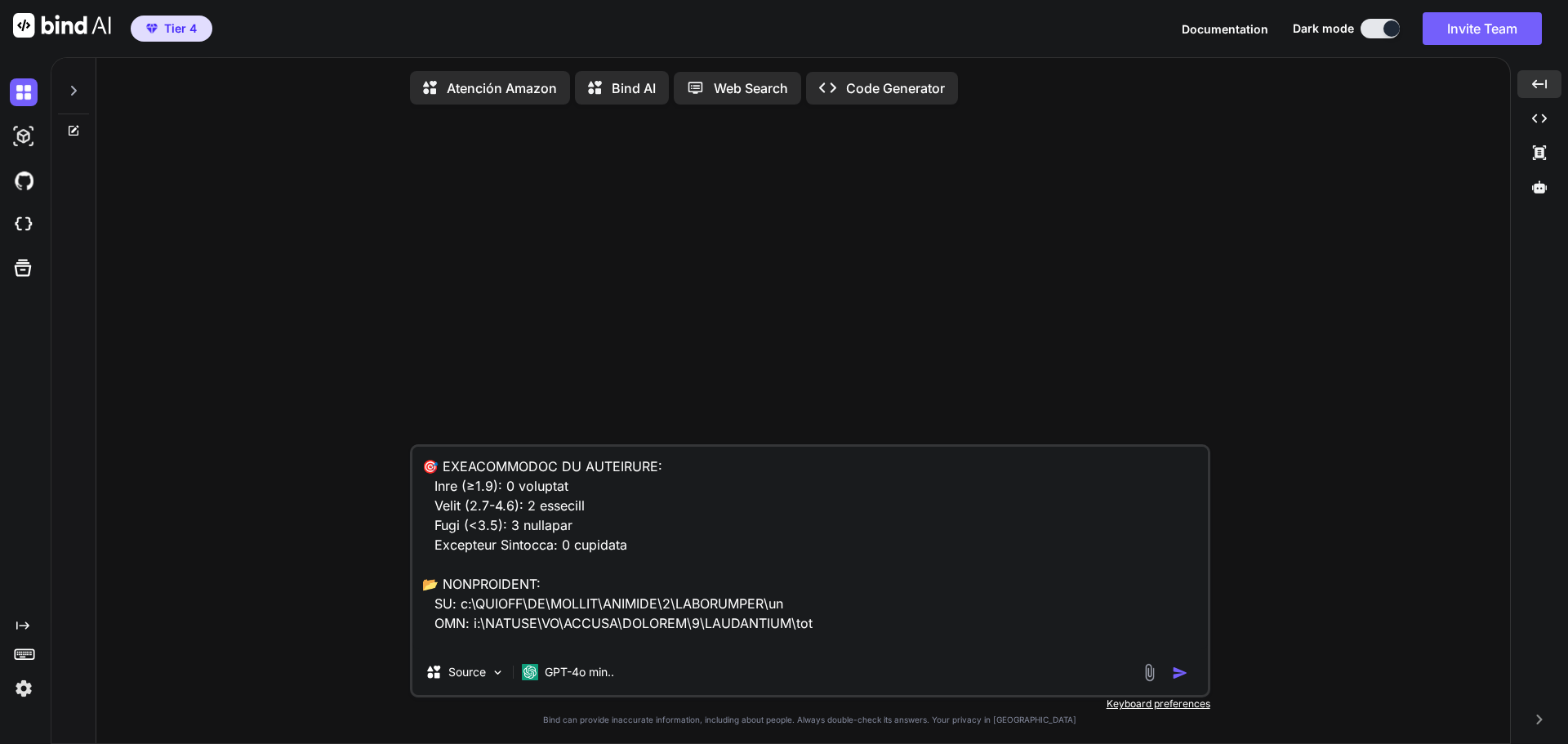
click at [682, 298] on div at bounding box center [812, 280] width 797 height 327
click at [935, 87] on p "Code Generator" at bounding box center [895, 88] width 99 height 20
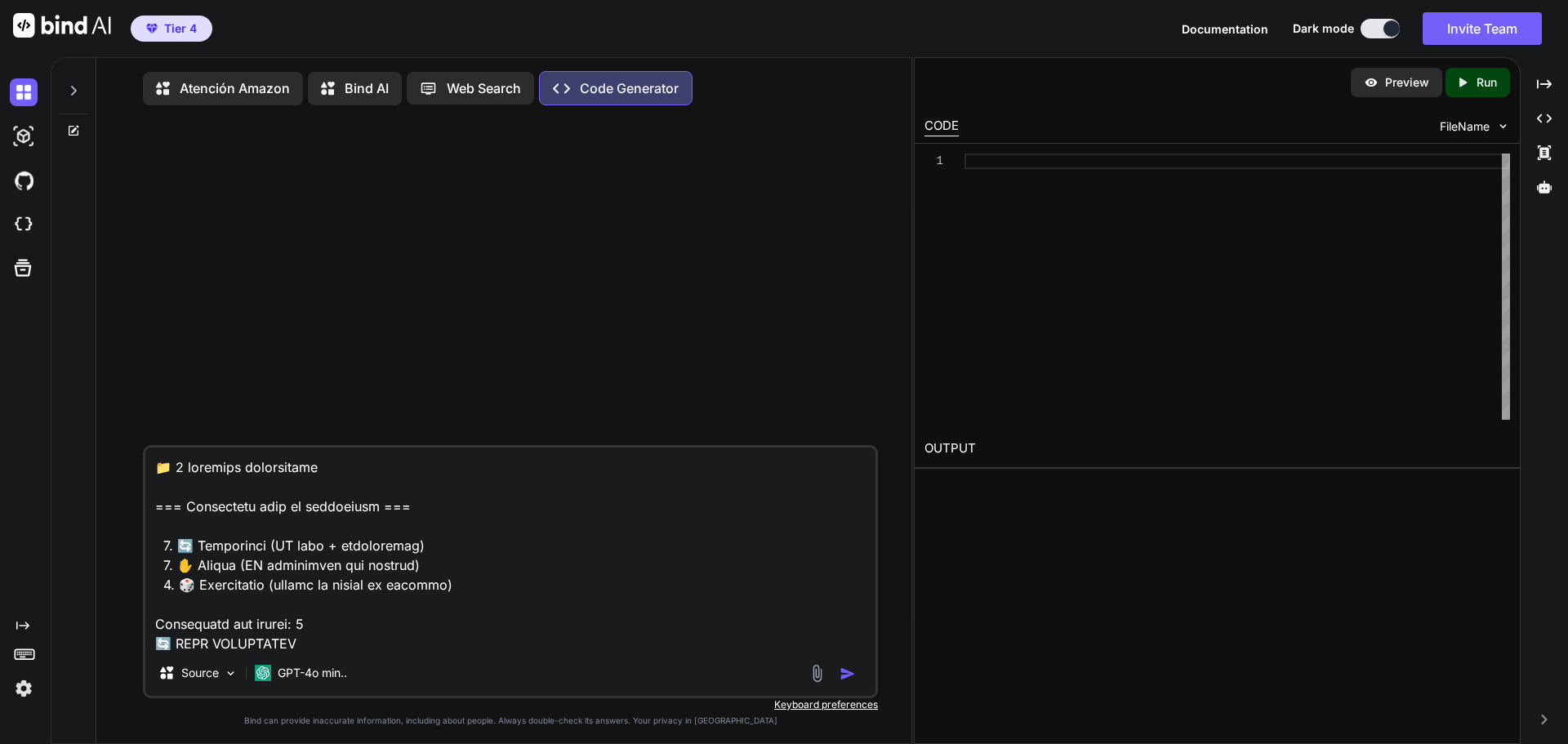
click at [492, 97] on p "Web Search" at bounding box center [484, 88] width 74 height 20
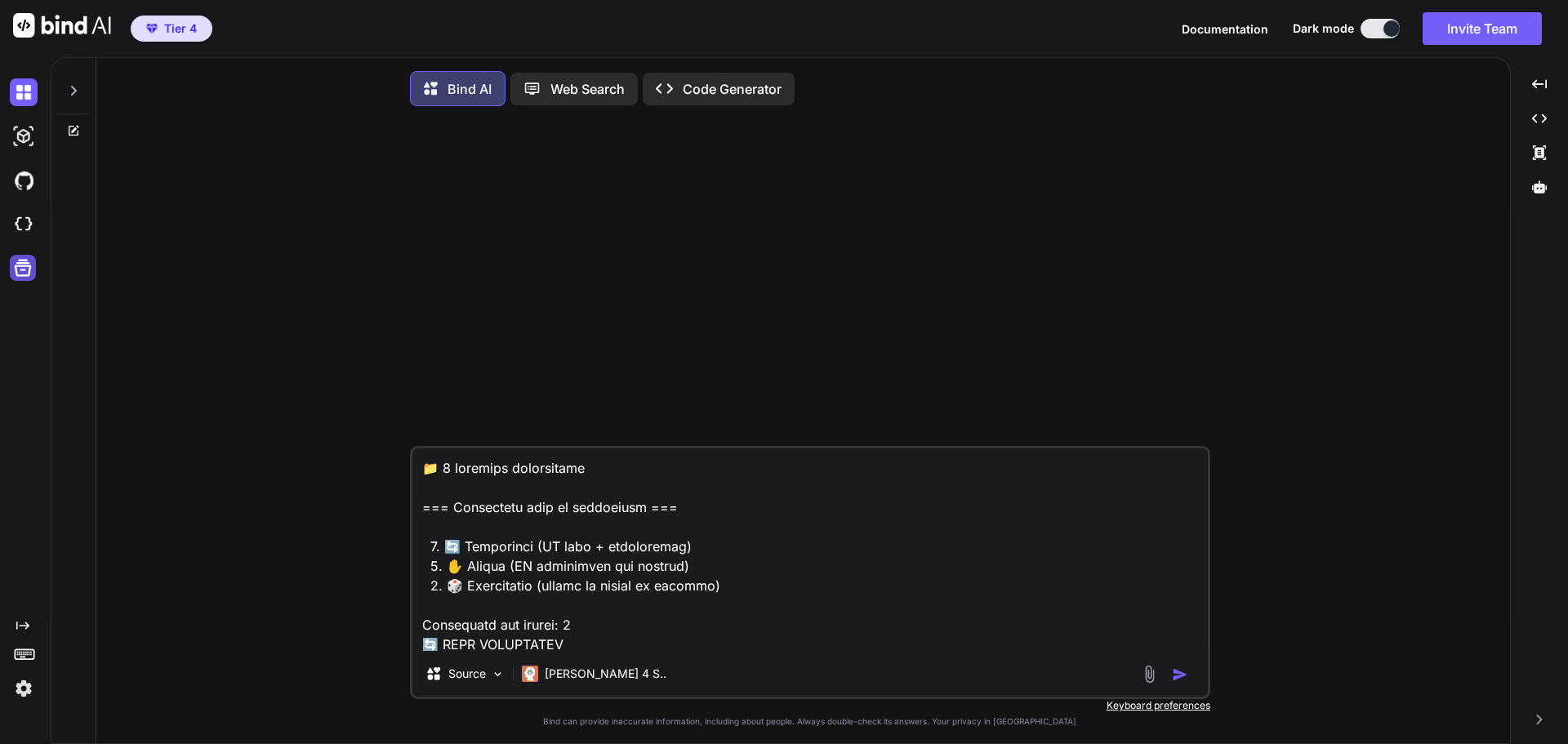
click at [31, 268] on icon at bounding box center [23, 268] width 23 height 23
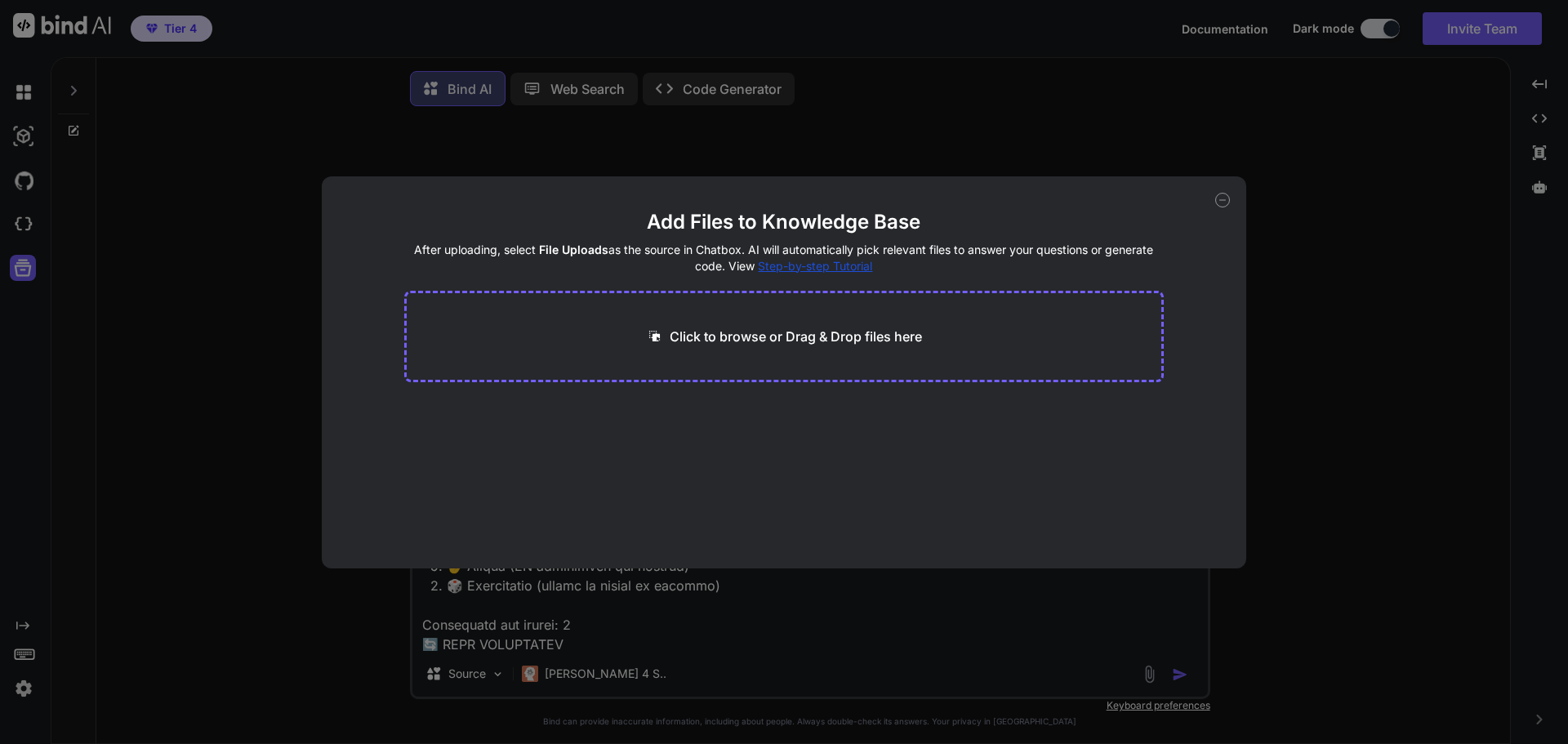
drag, startPoint x: 1312, startPoint y: 298, endPoint x: 1256, endPoint y: 300, distance: 56.0
click at [1310, 299] on div "Add Files to Knowledge Base After uploading, select File Uploads as the source …" at bounding box center [784, 372] width 1568 height 744
type textarea "x"
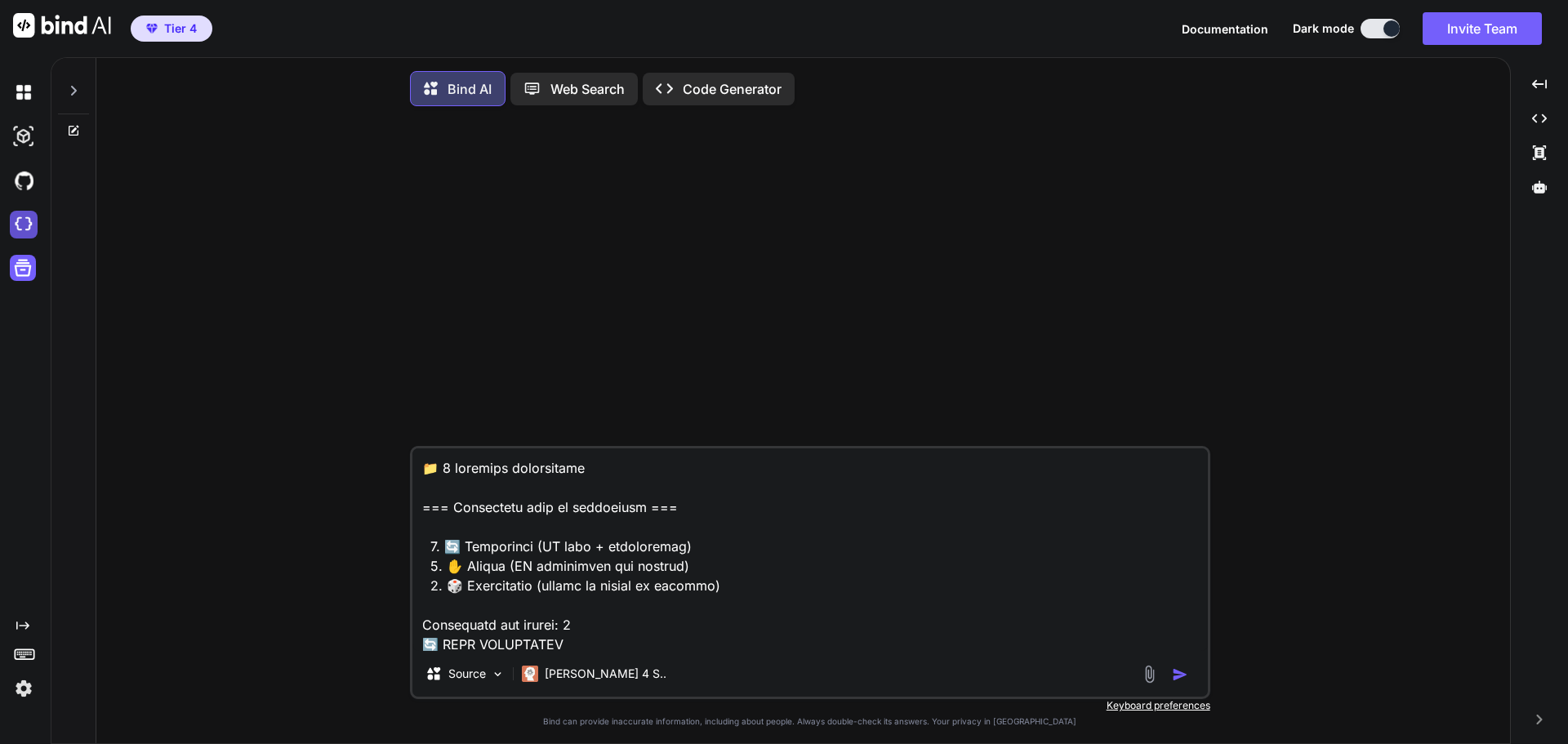
click at [31, 231] on img at bounding box center [23, 224] width 28 height 28
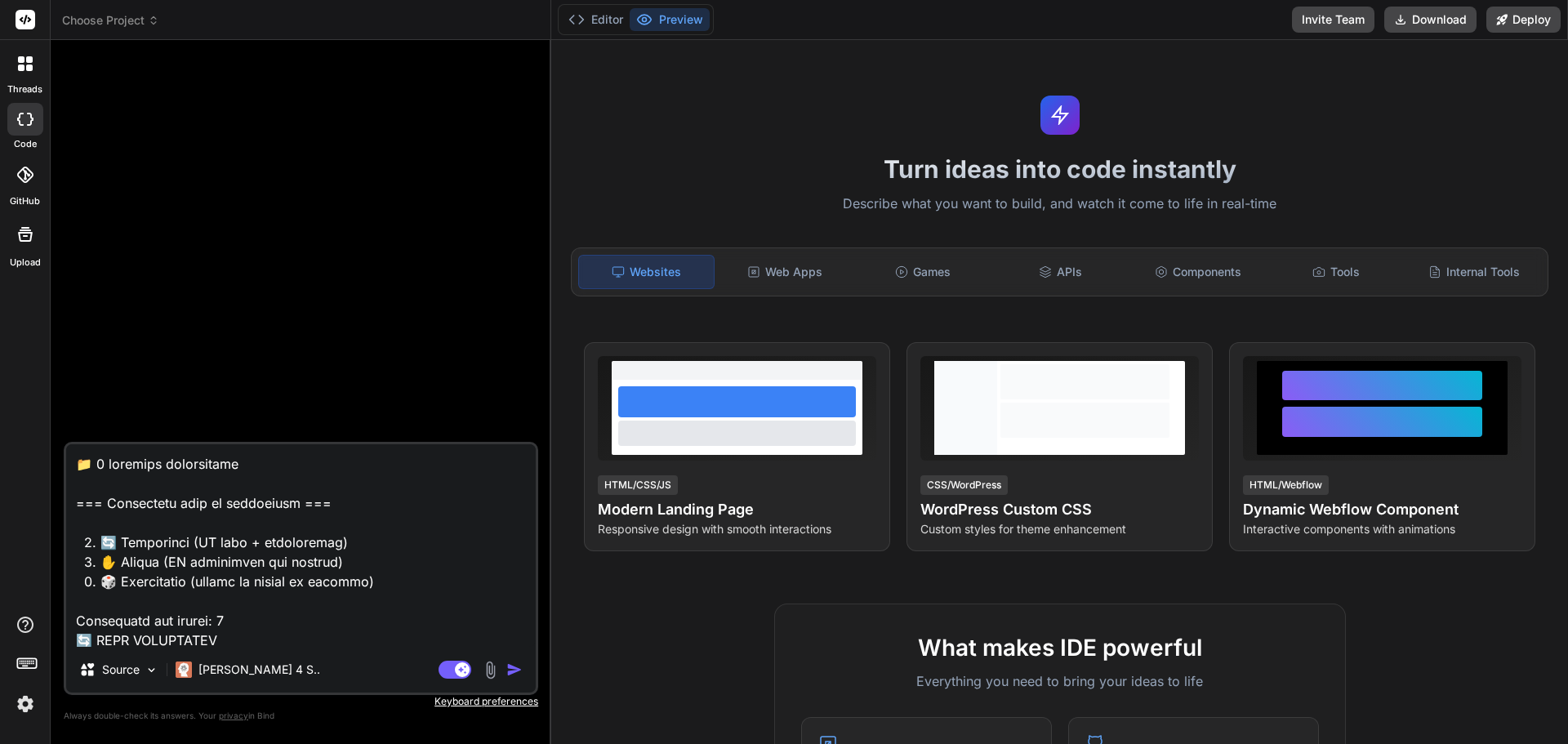
click at [151, 28] on span "Choose Project" at bounding box center [111, 20] width 97 height 16
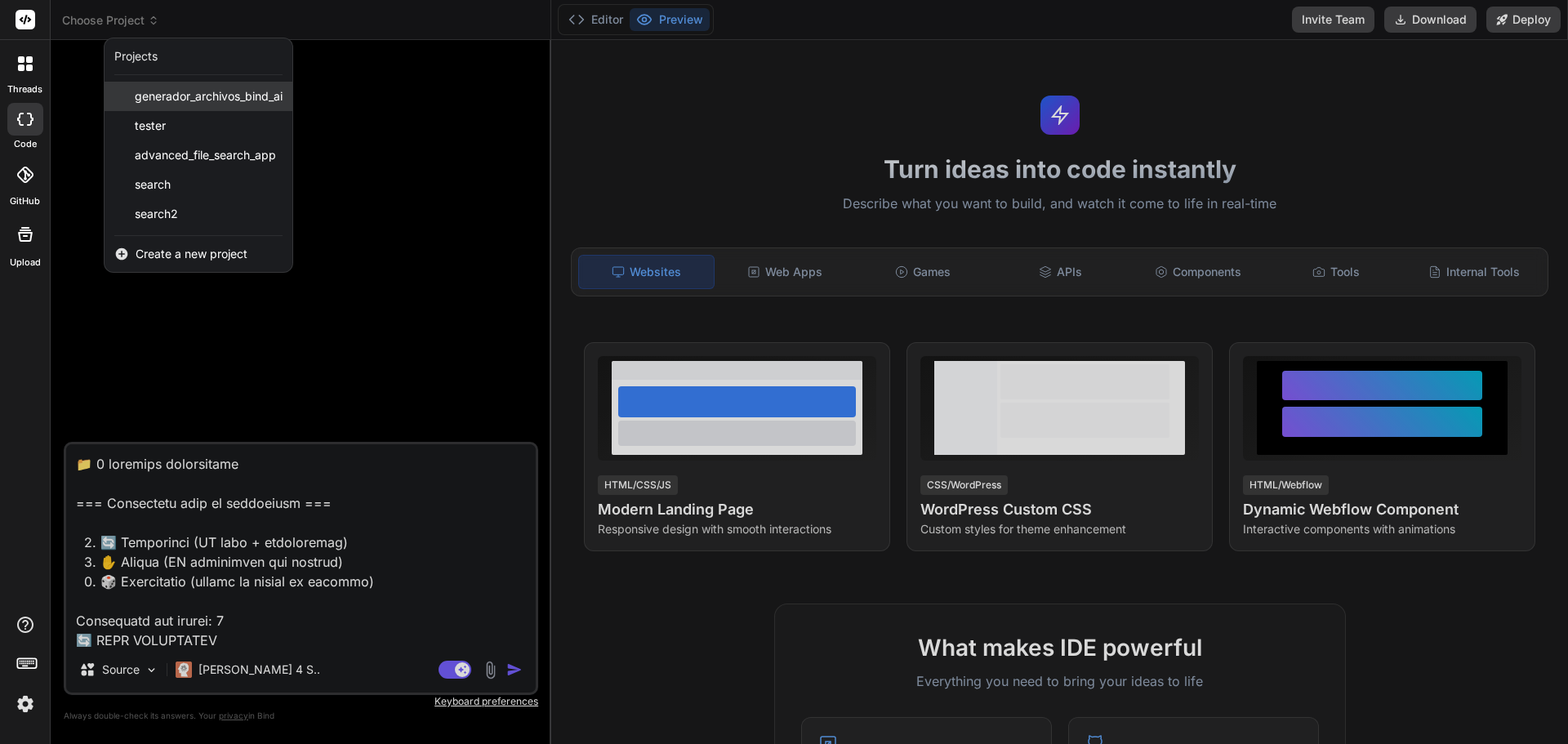
click at [184, 100] on span "generador_archivos_bind_ai" at bounding box center [208, 96] width 148 height 16
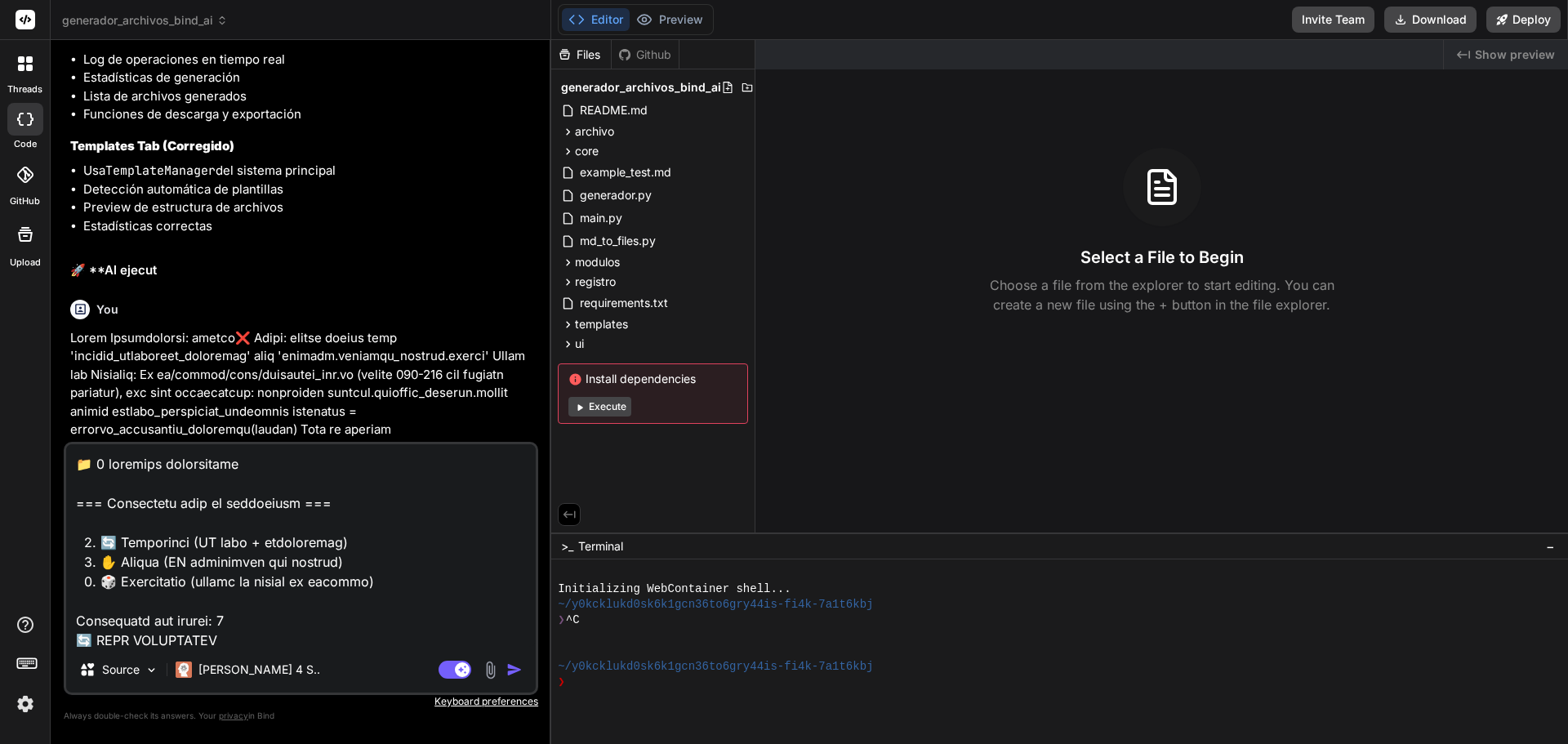
scroll to position [6347, 0]
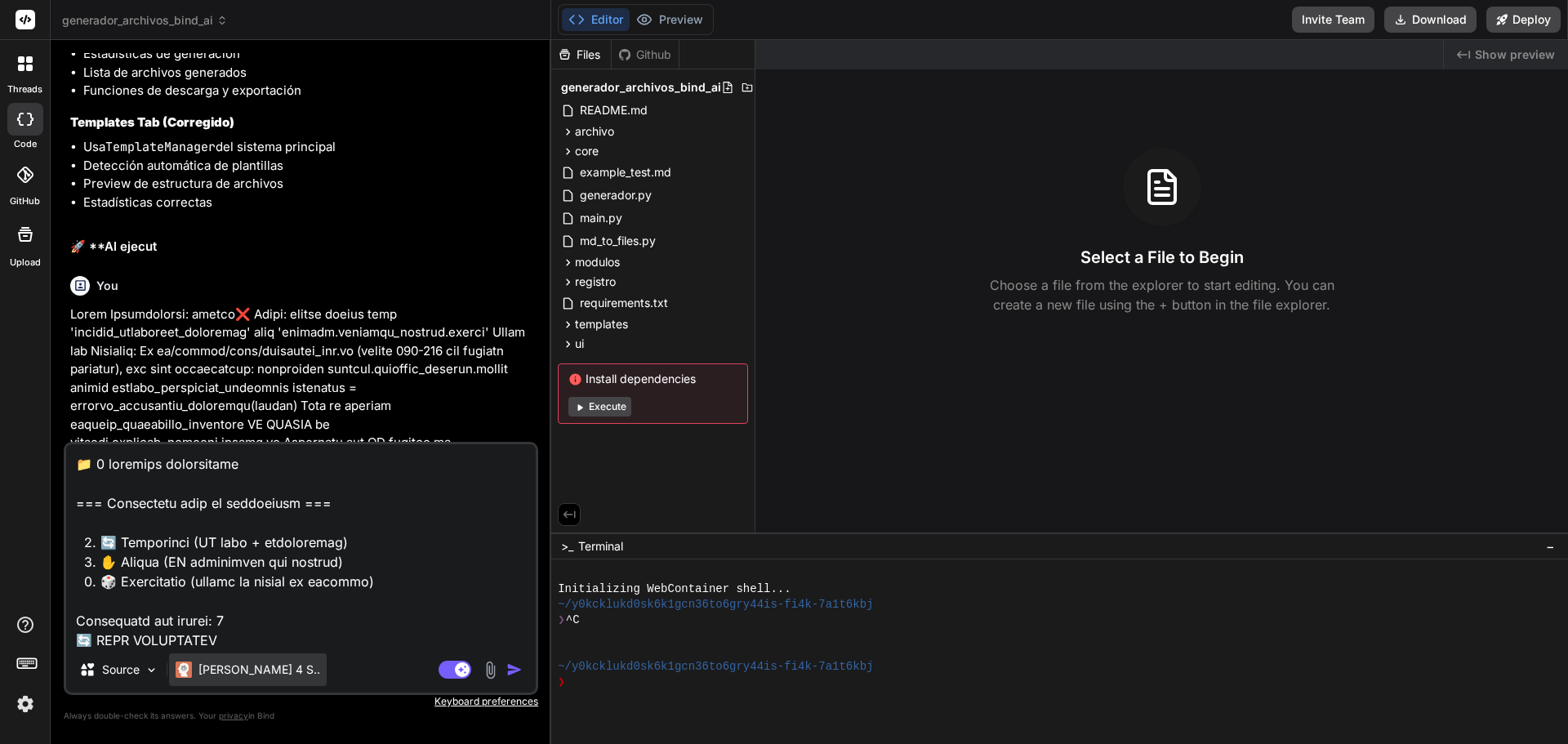
click at [252, 674] on p "[PERSON_NAME] 4 S.." at bounding box center [259, 669] width 122 height 16
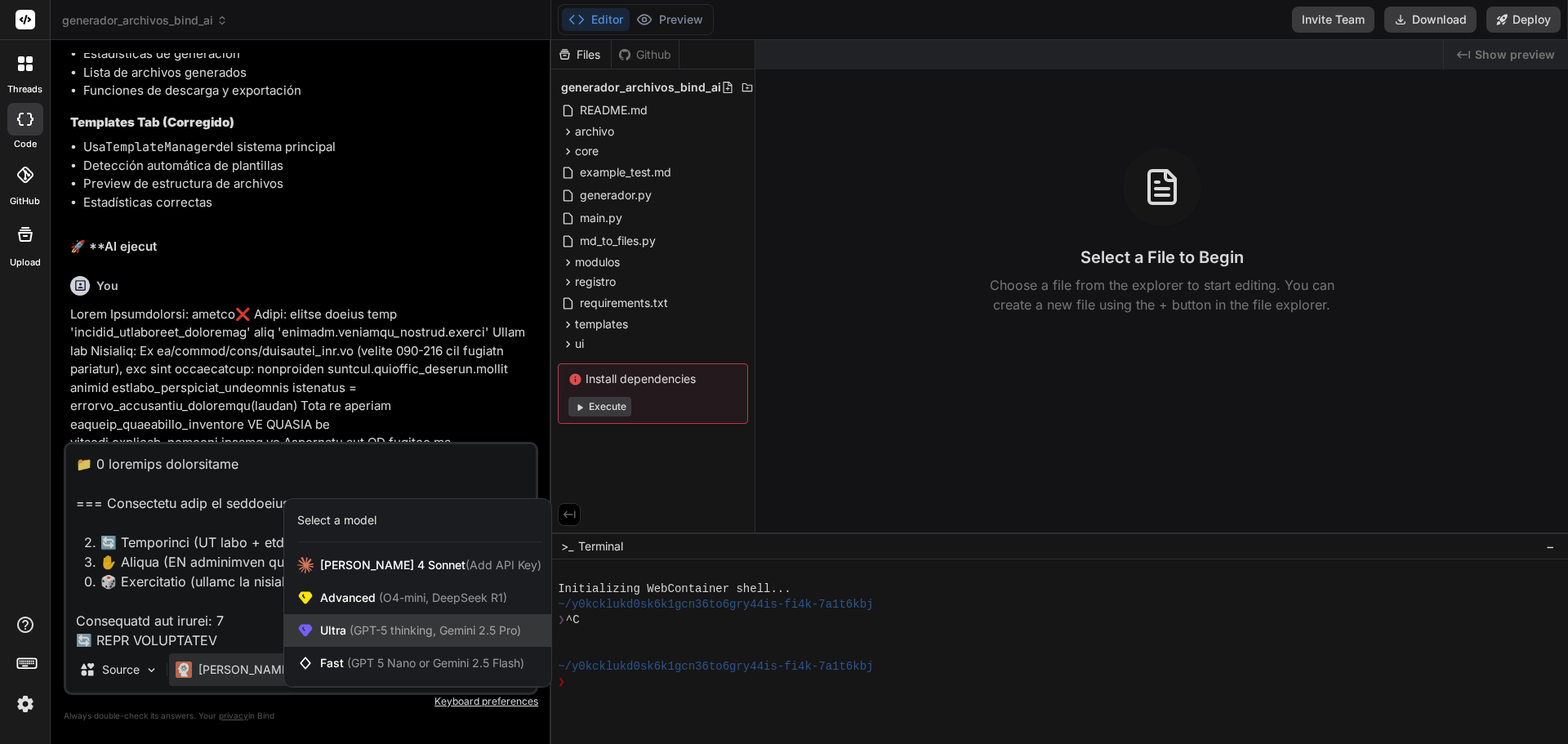
click at [366, 632] on span "(GPT-5 thinking, Gemini 2.5 Pro)" at bounding box center [432, 630] width 174 height 14
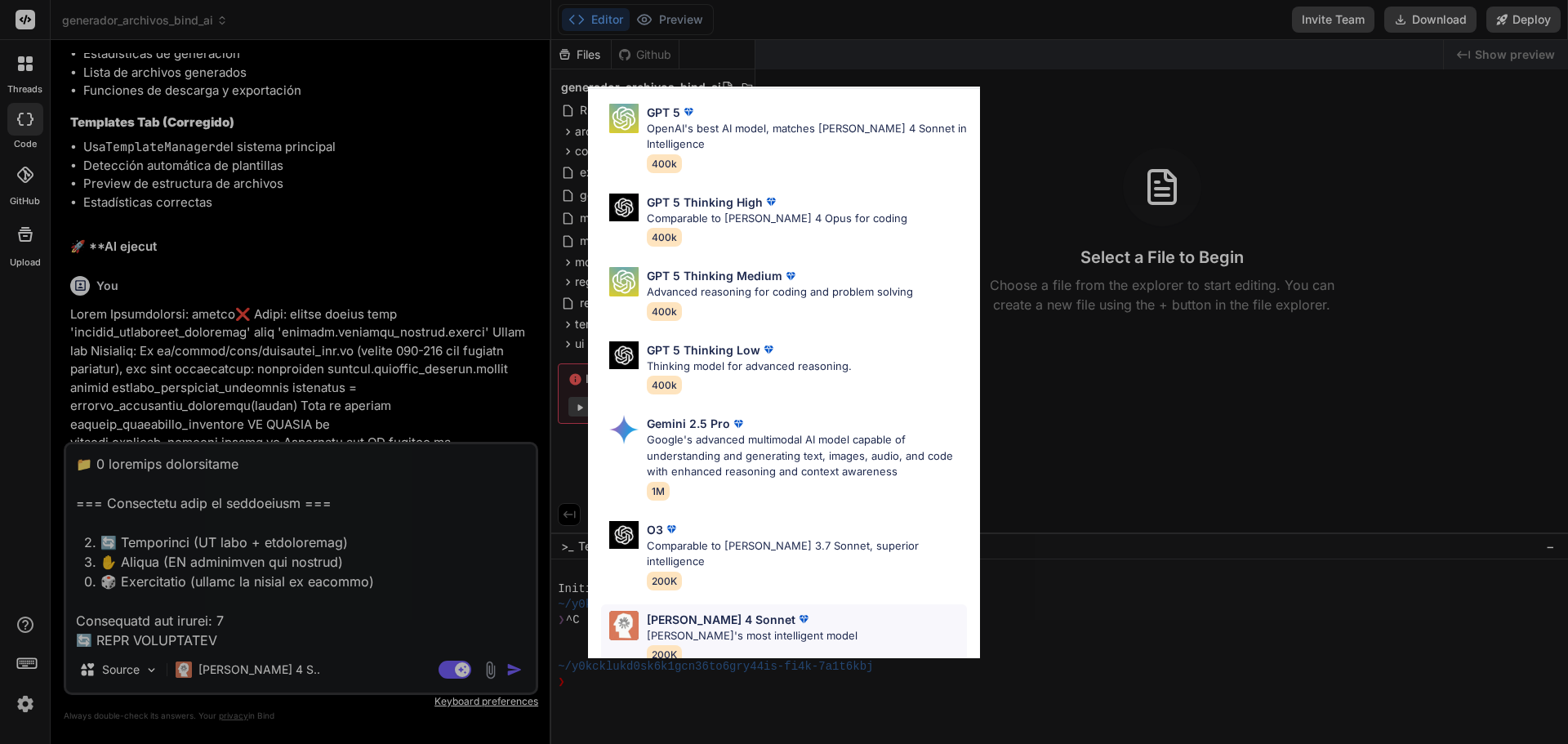
scroll to position [132, 0]
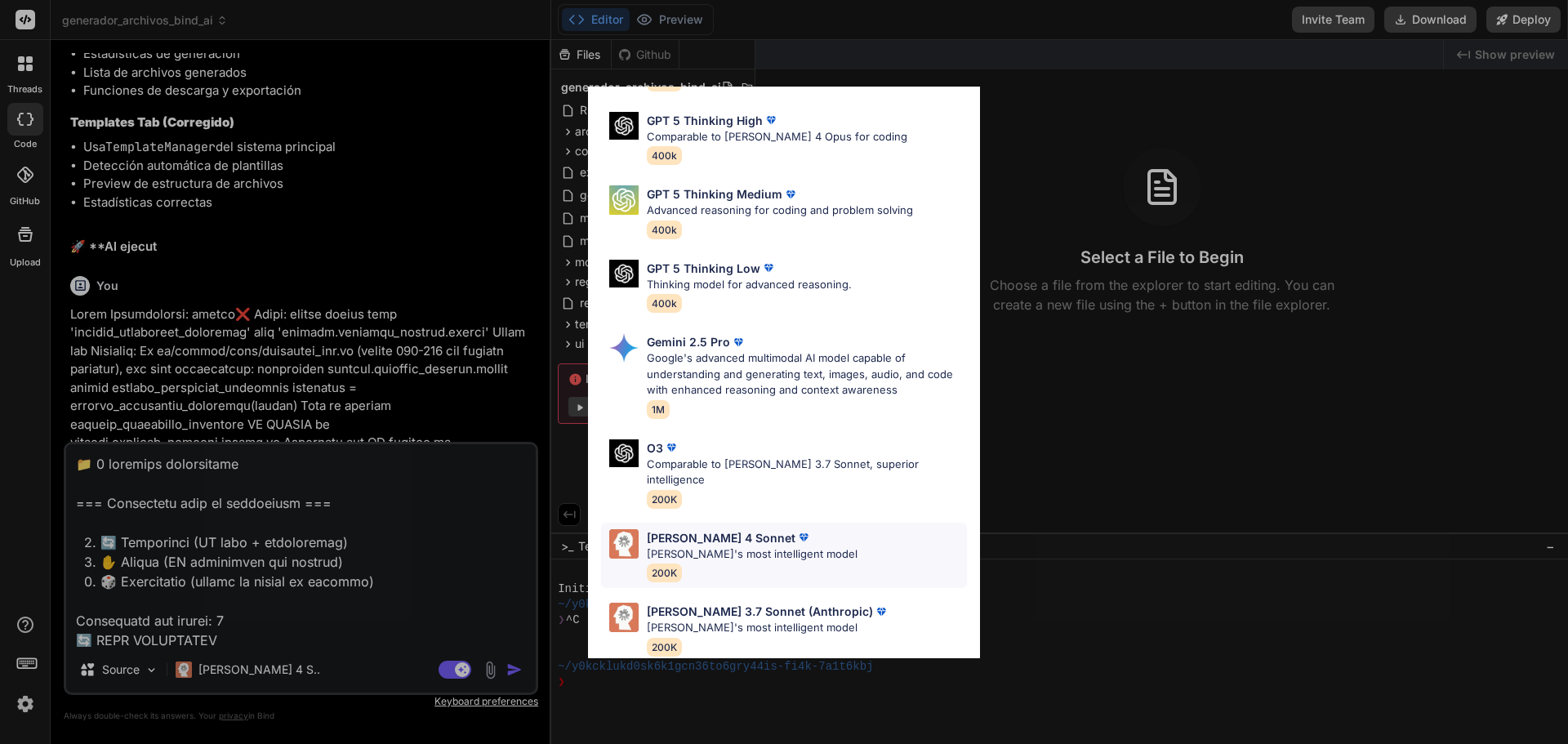
click at [882, 529] on div "Claude 4 Sonnet Claude's most intelligent model 200K" at bounding box center [784, 555] width 366 height 66
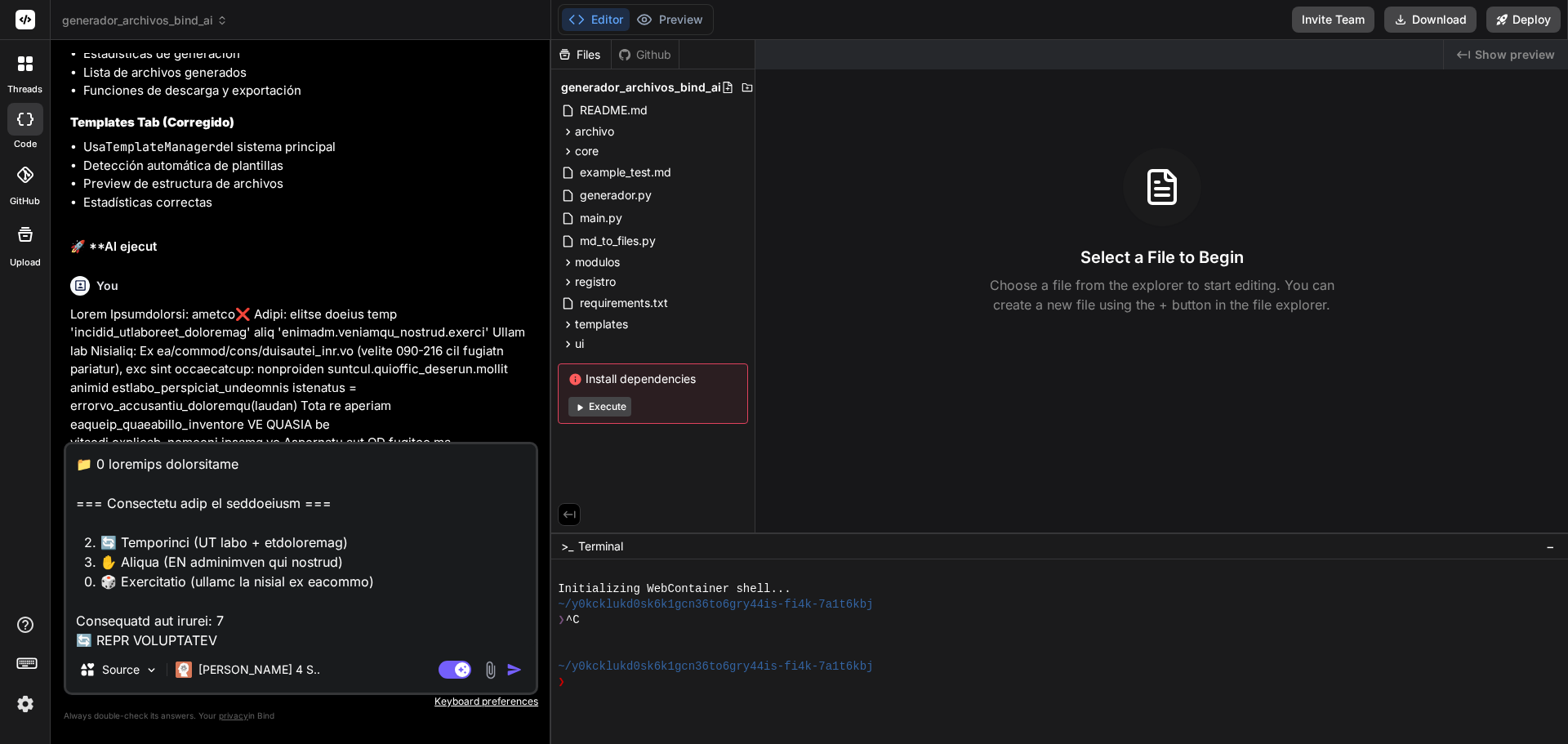
click at [28, 703] on img at bounding box center [25, 703] width 28 height 28
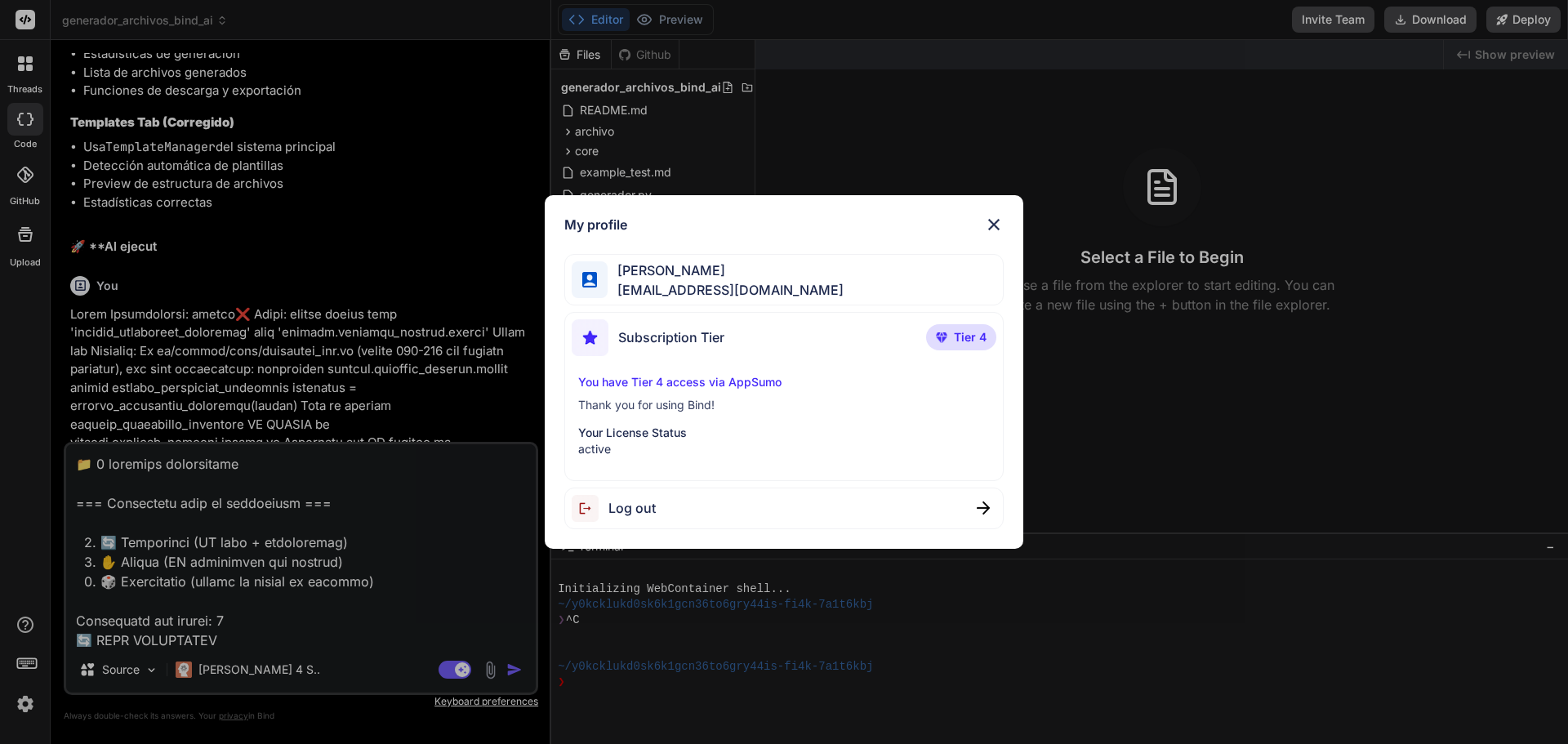
click at [36, 612] on div "My profile JOSE MIGUEL NASACORA nasacora@gmail.com Subscription Tier Tier 4 You…" at bounding box center [784, 372] width 1568 height 744
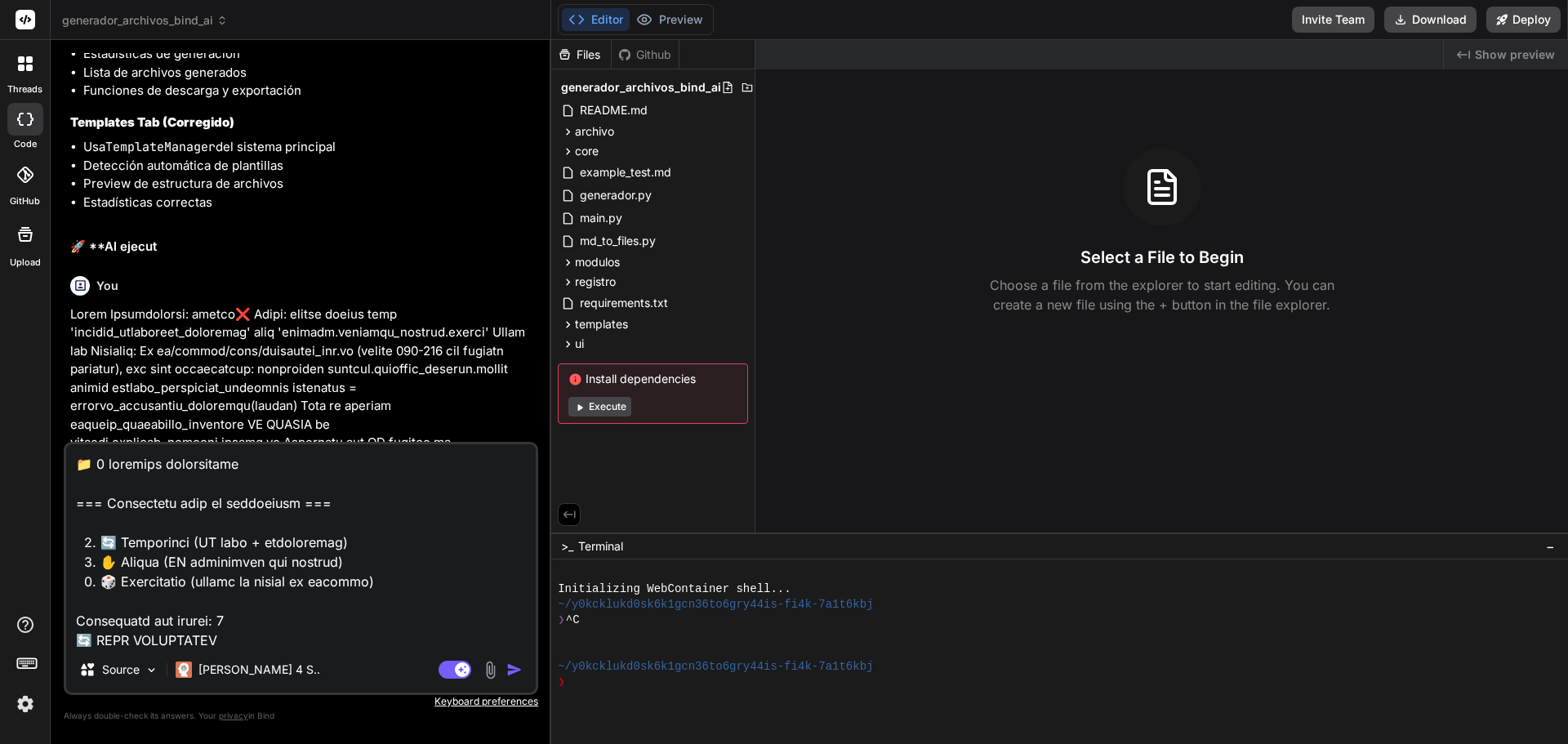
click at [21, 713] on img at bounding box center [25, 703] width 28 height 28
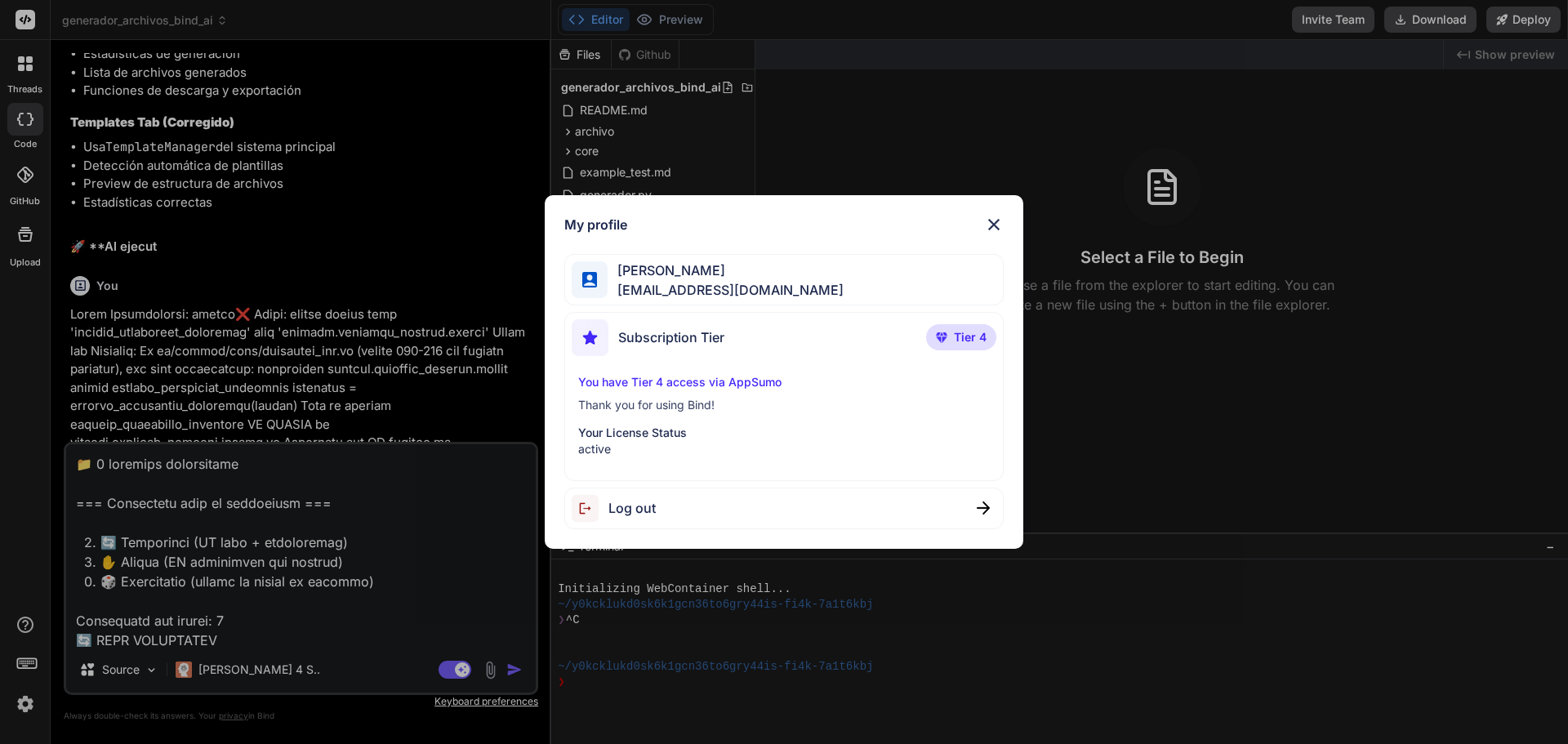
click at [22, 638] on div "My profile JOSE MIGUEL NASACORA nasacora@gmail.com Subscription Tier Tier 4 You…" at bounding box center [784, 372] width 1568 height 744
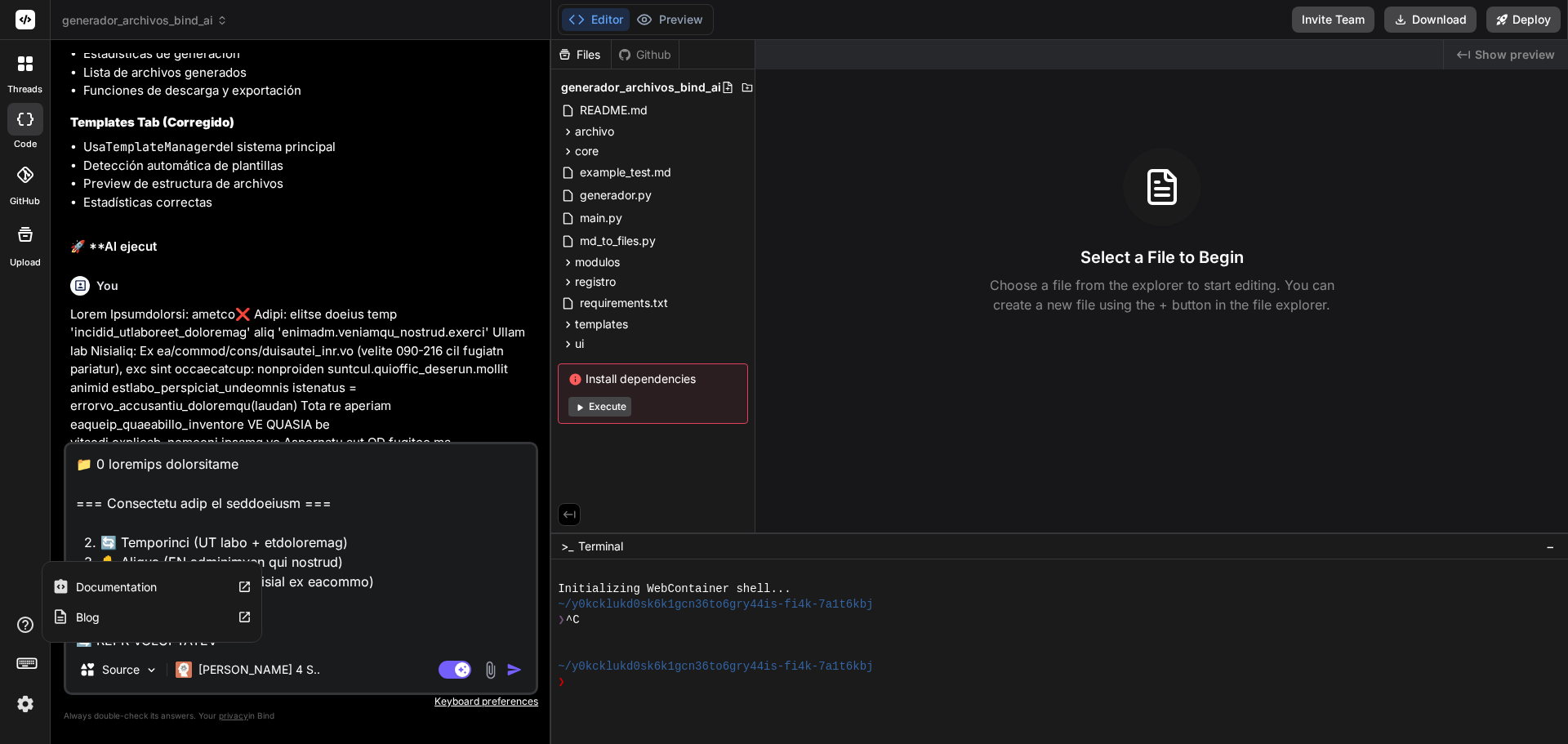
click at [29, 620] on icon at bounding box center [25, 624] width 20 height 20
click at [113, 594] on div "Documentation" at bounding box center [152, 587] width 219 height 30
click at [26, 242] on icon at bounding box center [25, 234] width 20 height 20
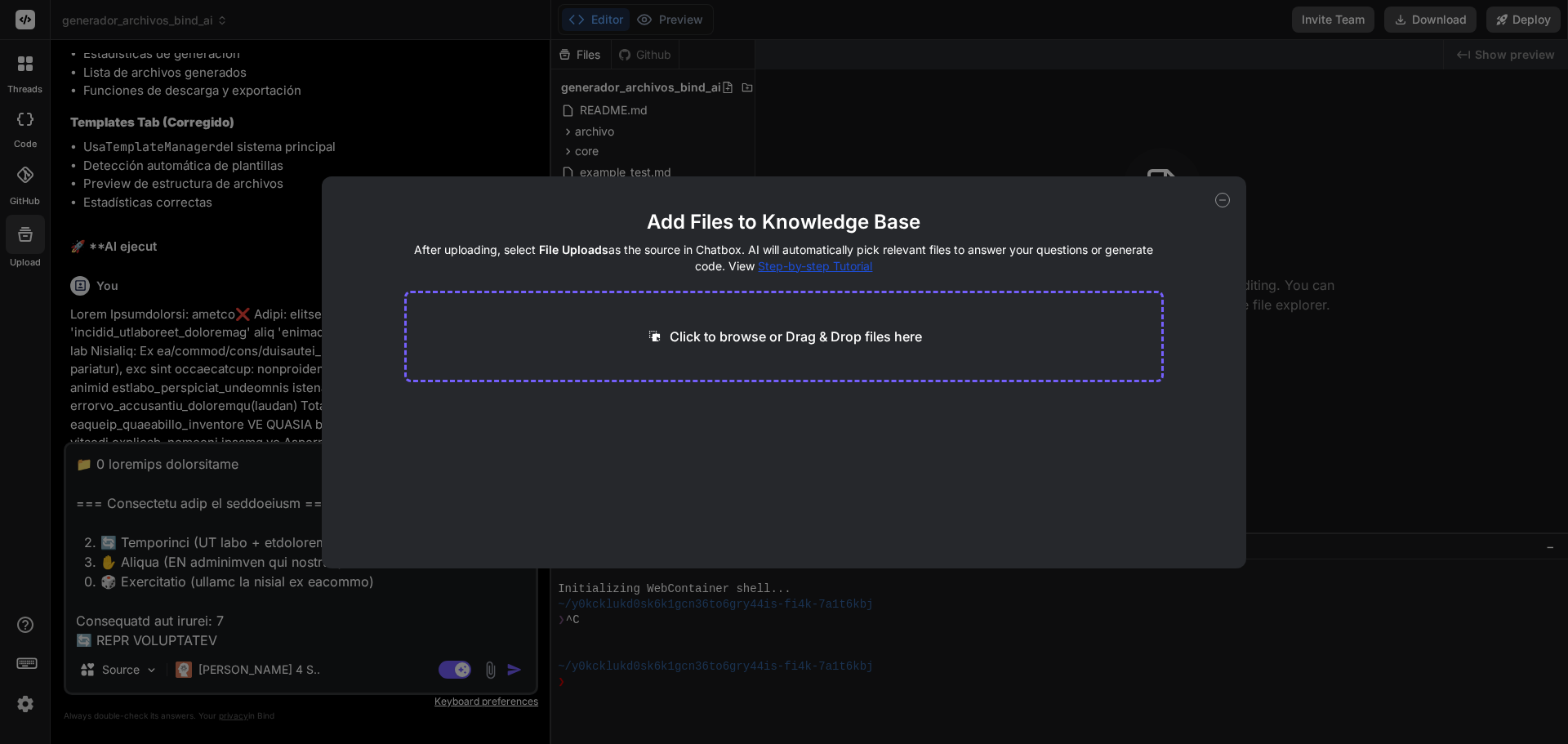
click at [1218, 220] on div "Add Files to Knowledge Base After uploading, select File Uploads as the source …" at bounding box center [784, 372] width 925 height 392
click at [1531, 273] on div "Add Files to Knowledge Base After uploading, select File Uploads as the source …" at bounding box center [784, 372] width 1568 height 744
type textarea "x"
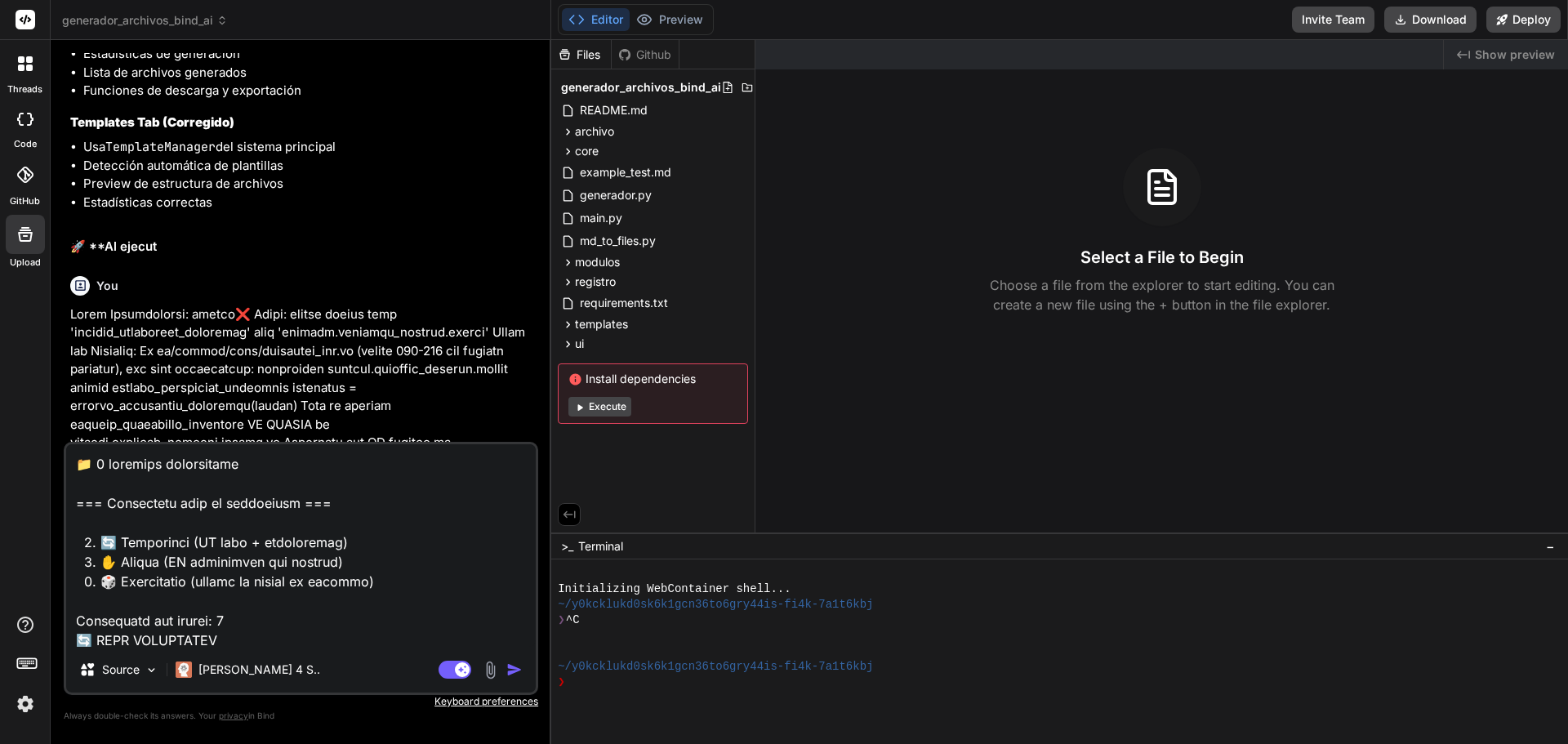
click at [13, 191] on div at bounding box center [26, 175] width 36 height 36
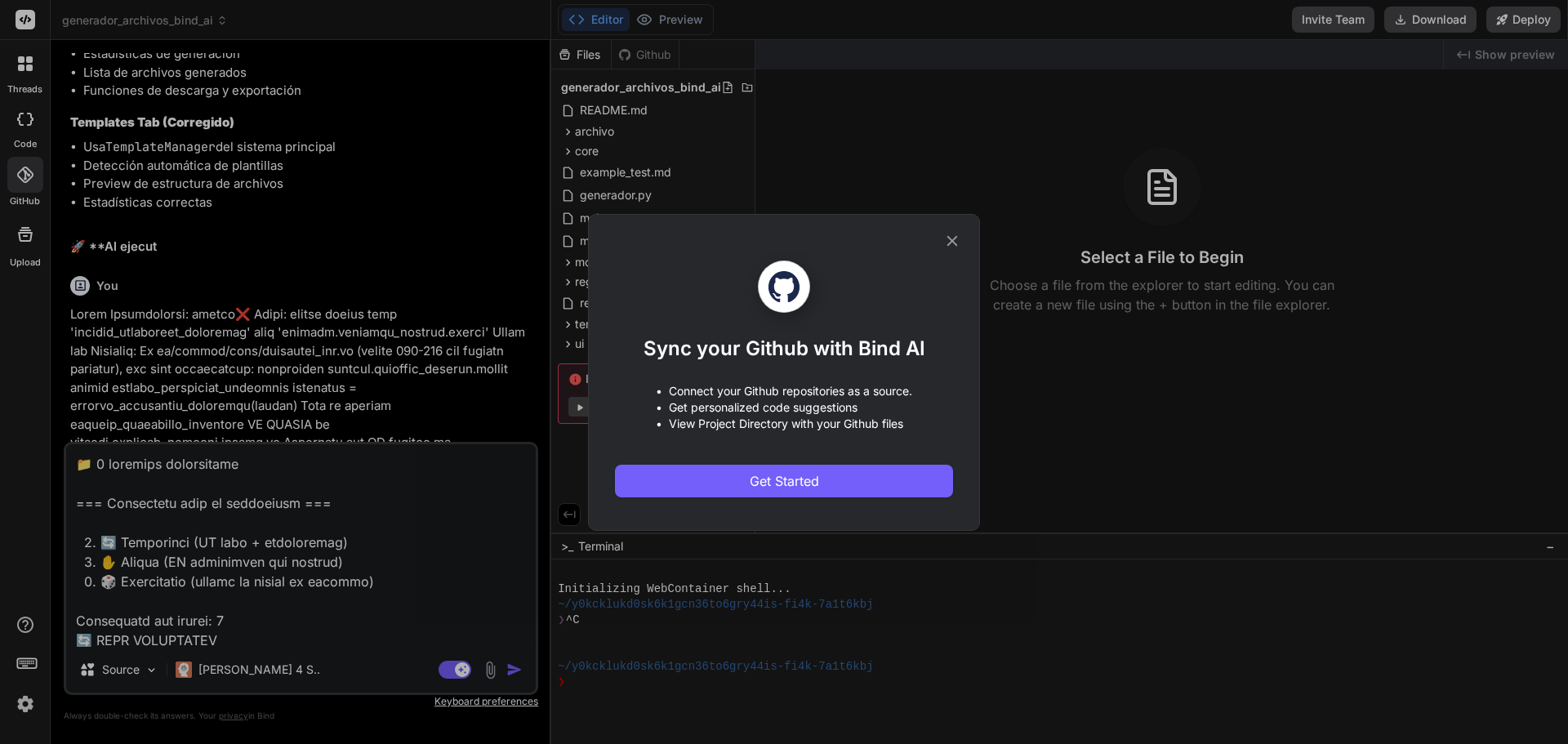
click at [13, 191] on div "Sync your Github with Bind AI • Connect your Github repositories as a source. •…" at bounding box center [784, 372] width 1568 height 744
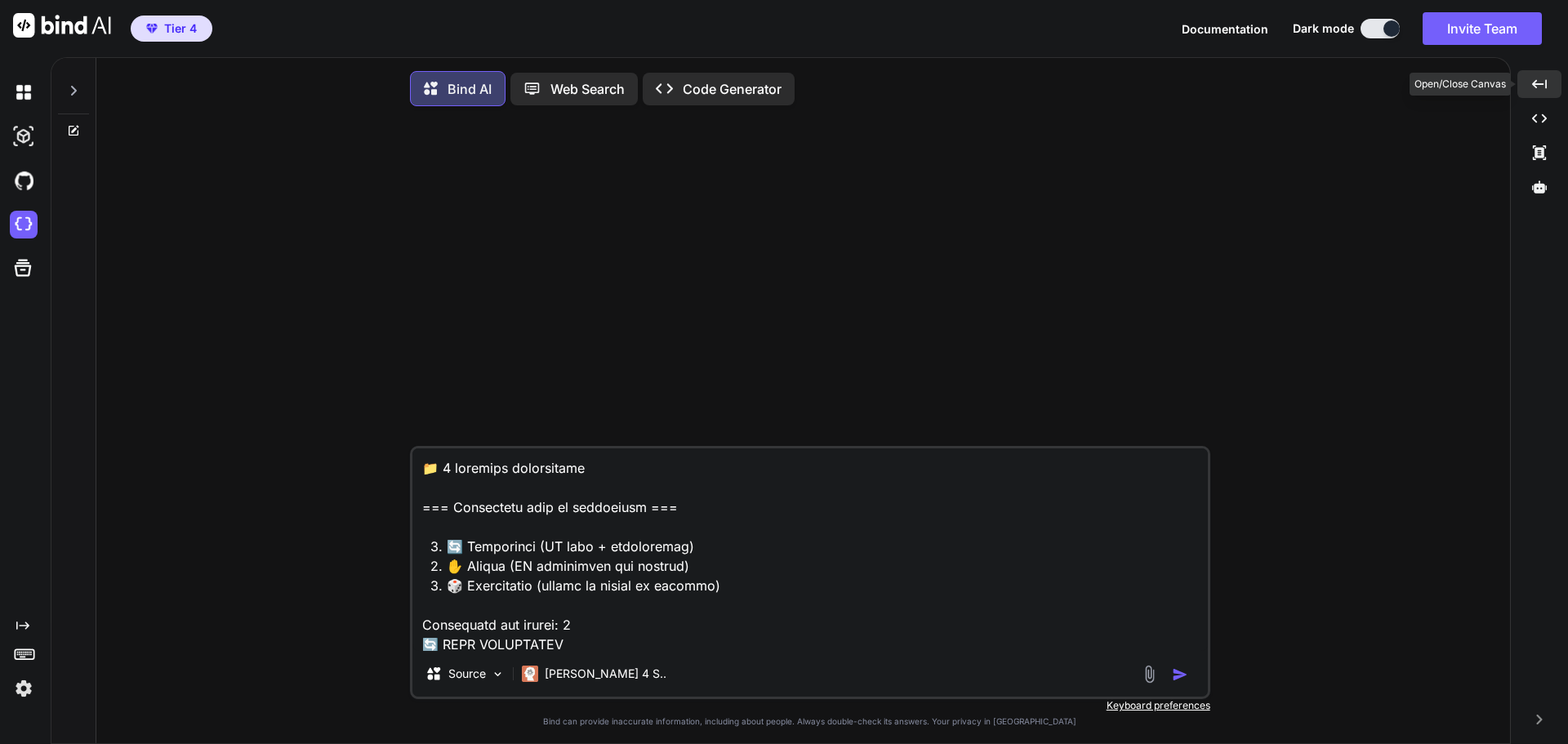
click at [1545, 82] on icon "Created with Pixso." at bounding box center [1538, 84] width 14 height 14
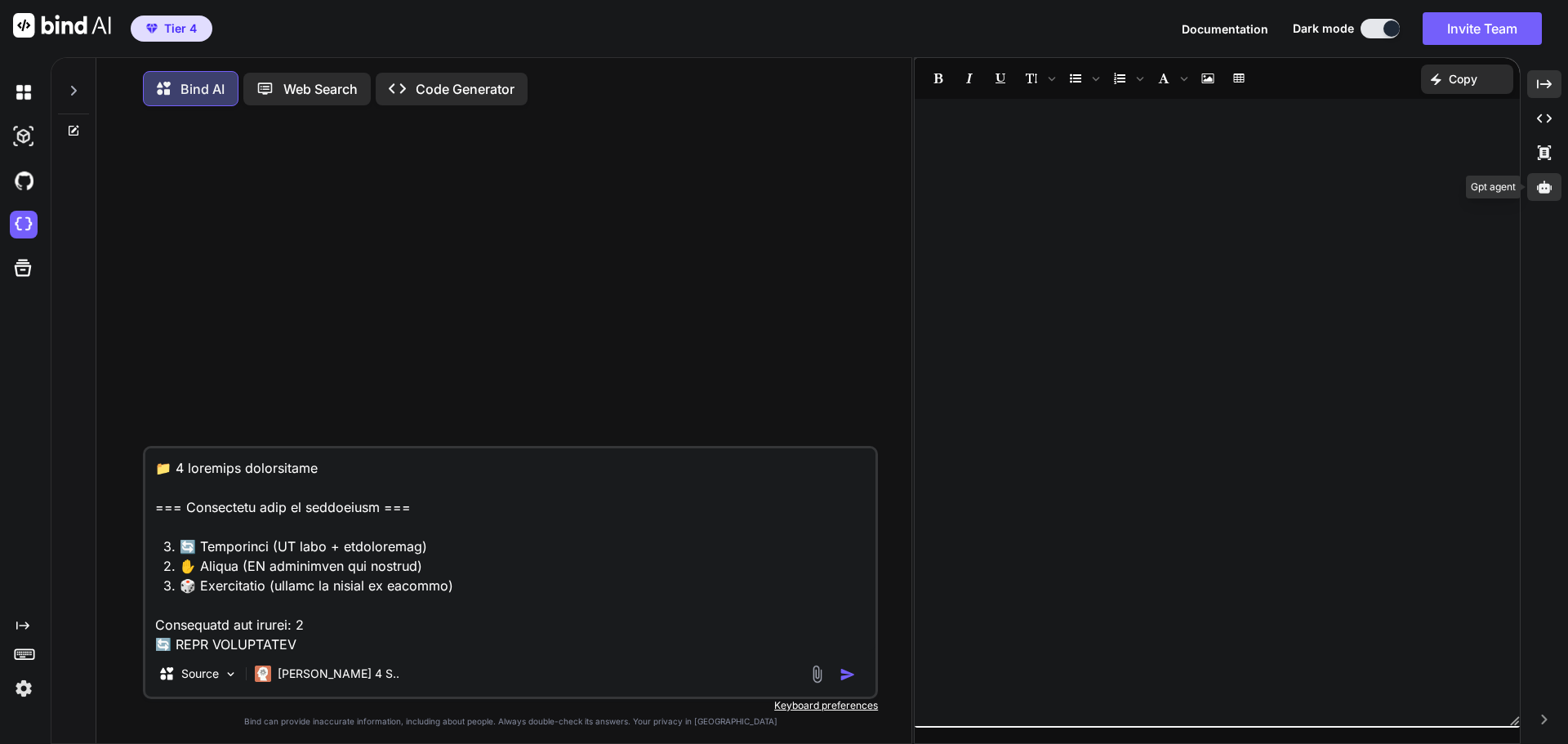
click at [1552, 191] on div at bounding box center [1544, 187] width 34 height 28
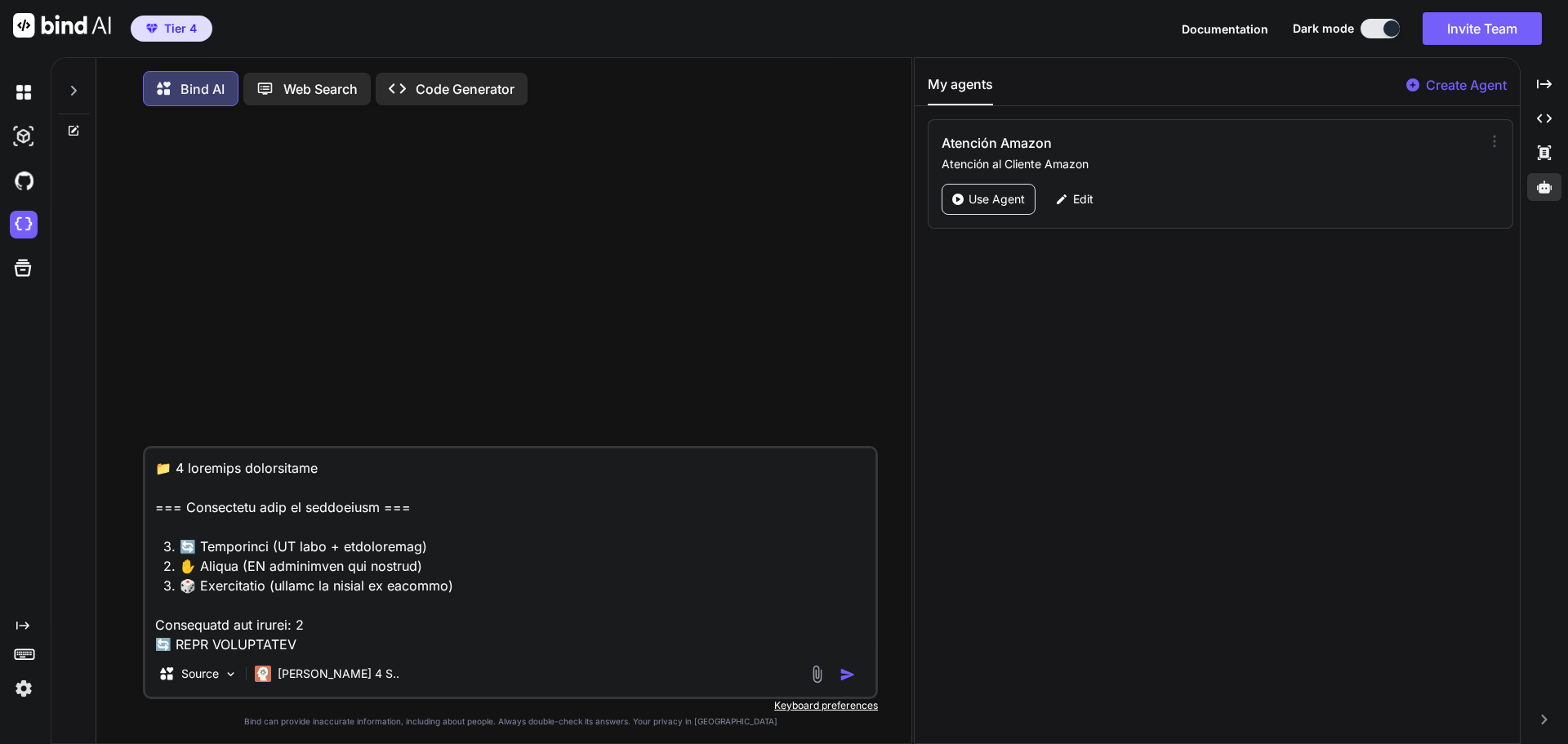
click at [1486, 144] on icon at bounding box center [1494, 141] width 16 height 16
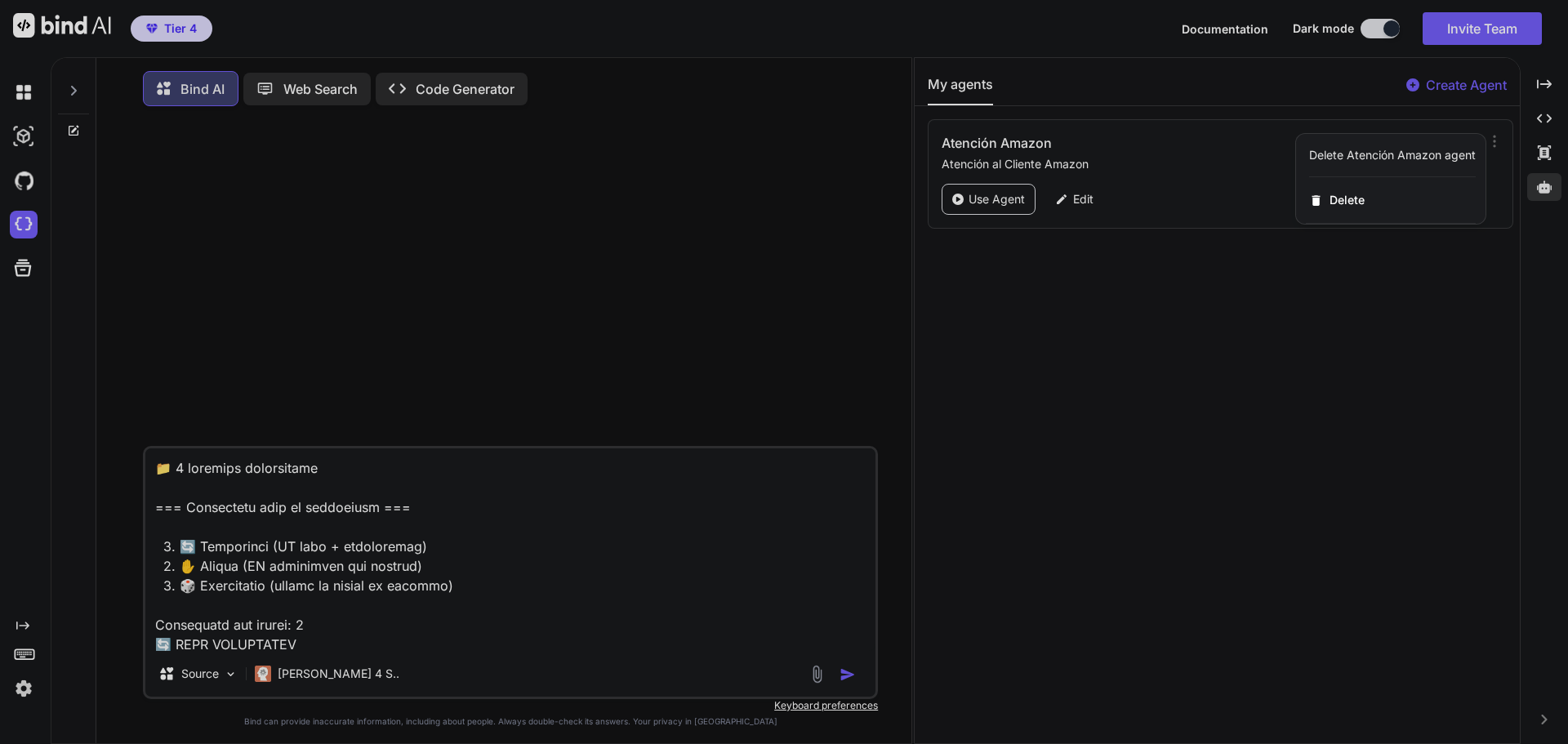
click at [1482, 143] on div at bounding box center [784, 372] width 1568 height 744
